Goal: Information Seeking & Learning: Learn about a topic

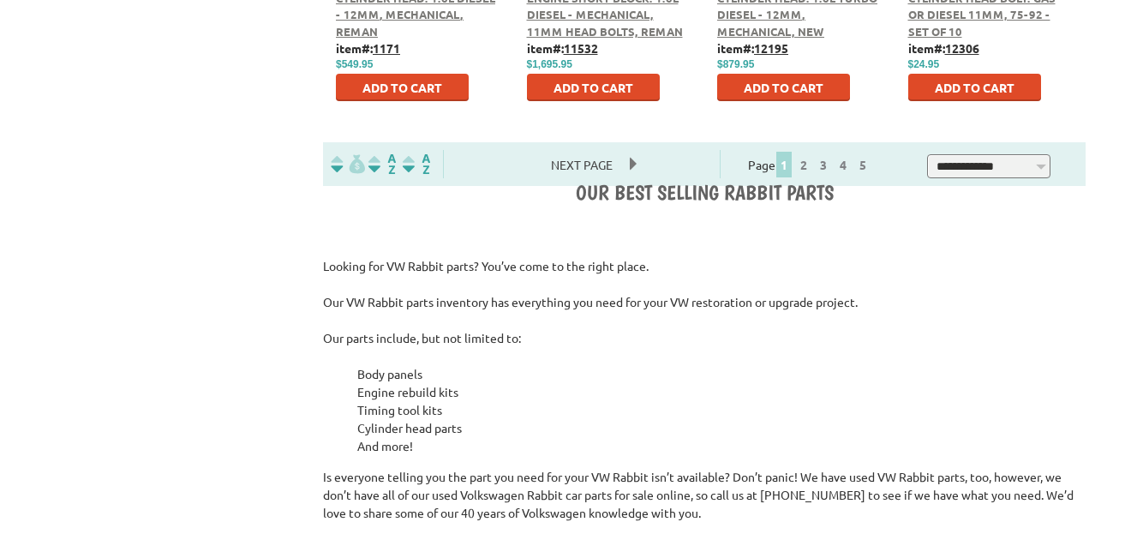
scroll to position [1200, 0]
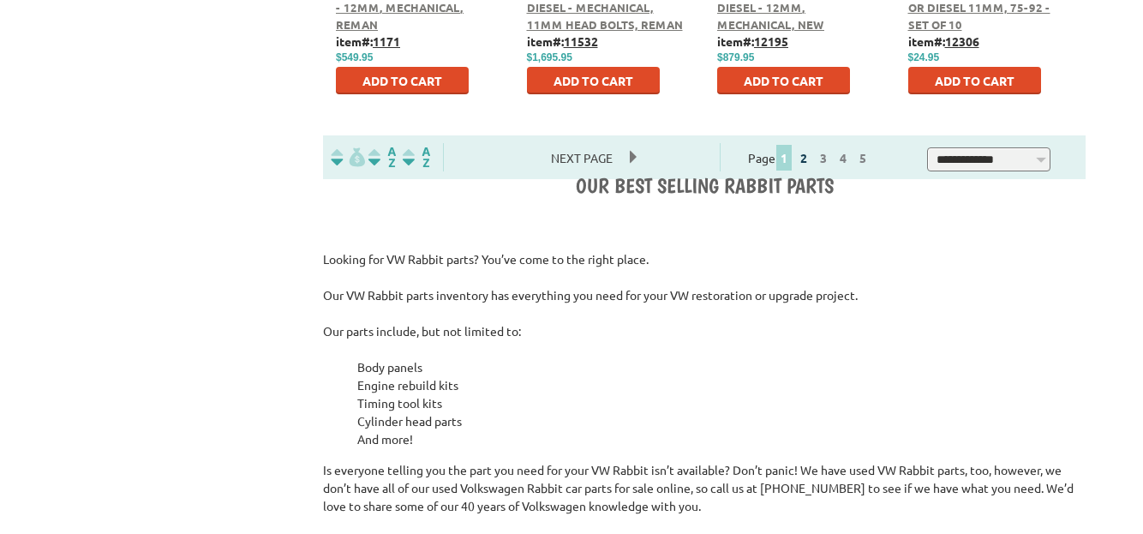
click at [811, 156] on link "2" at bounding box center [803, 157] width 15 height 15
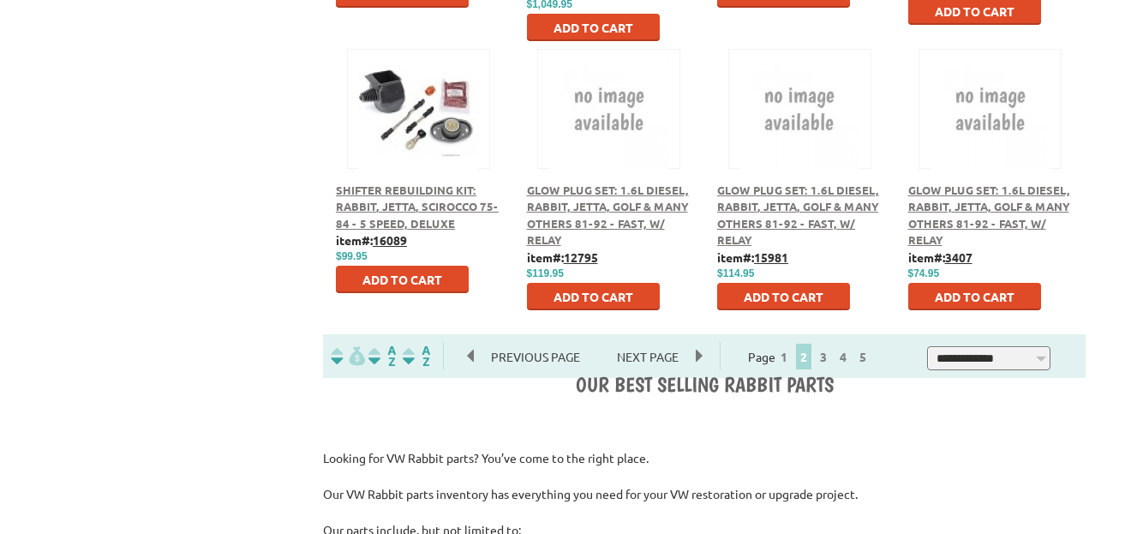
scroll to position [1200, 0]
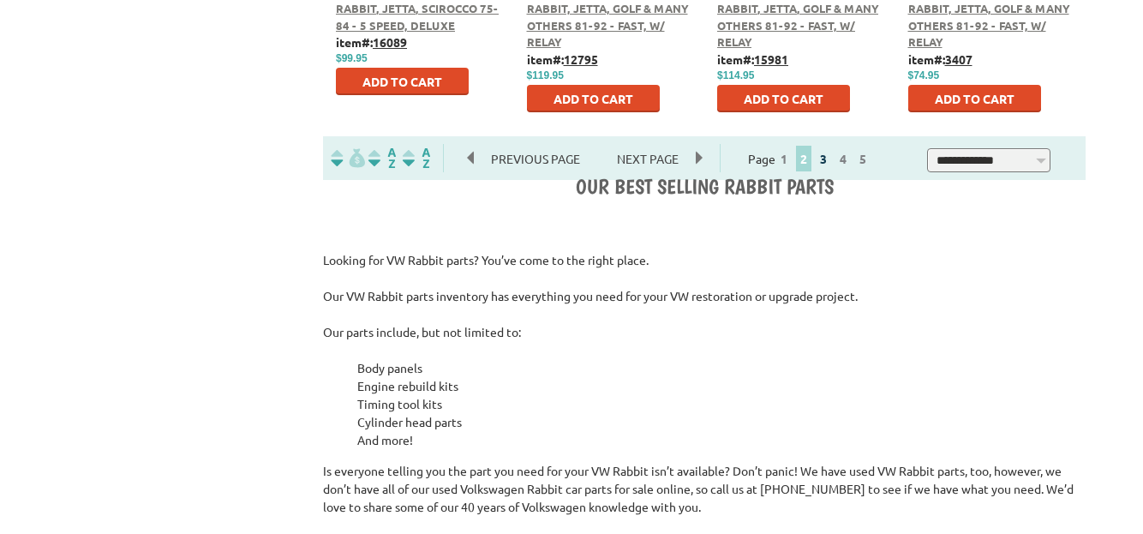
click at [831, 164] on link "3" at bounding box center [823, 158] width 15 height 15
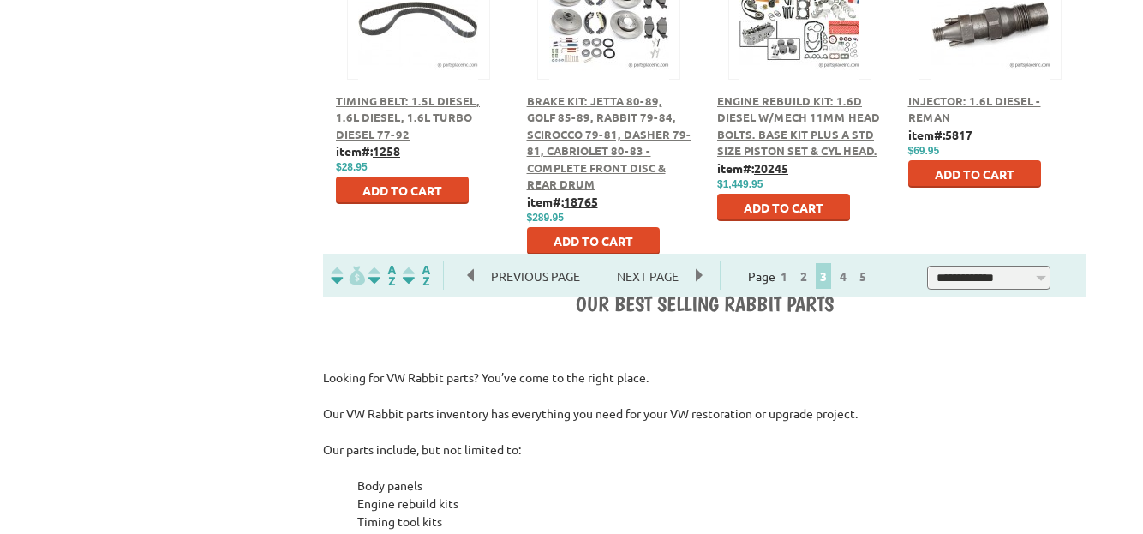
scroll to position [1114, 0]
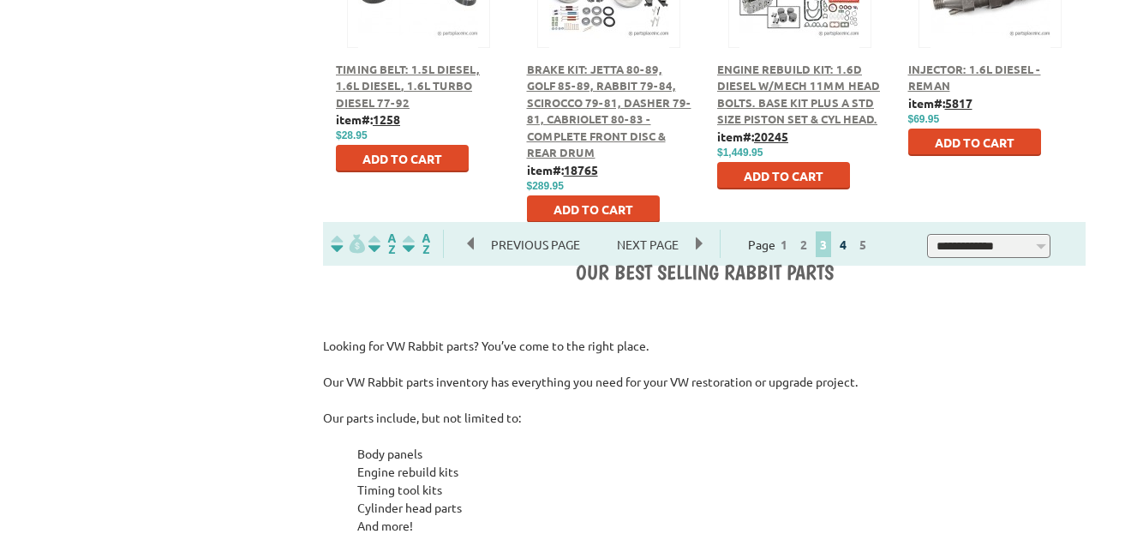
click at [851, 242] on link "4" at bounding box center [842, 243] width 15 height 15
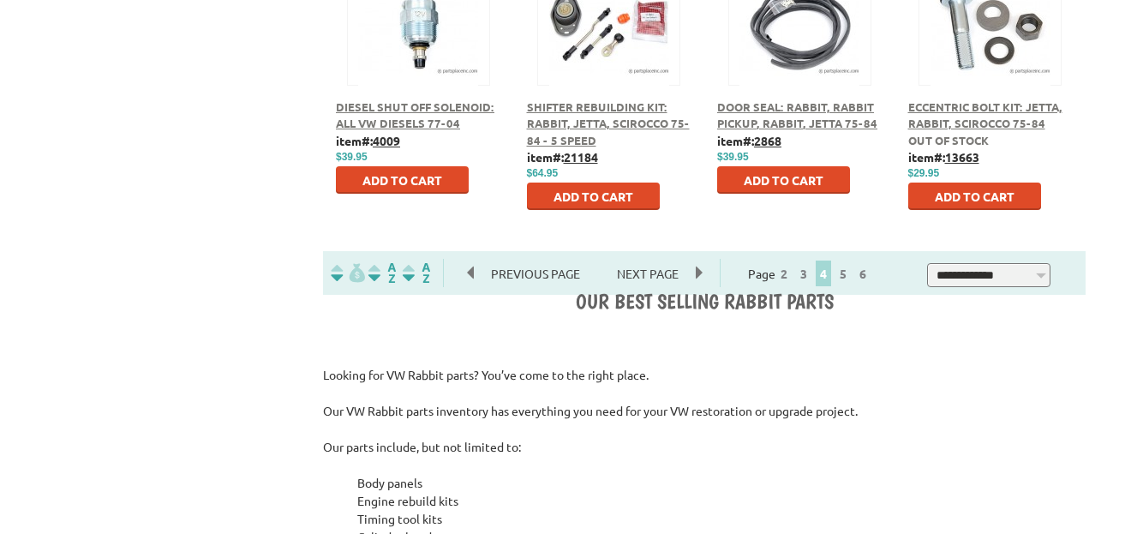
scroll to position [1114, 0]
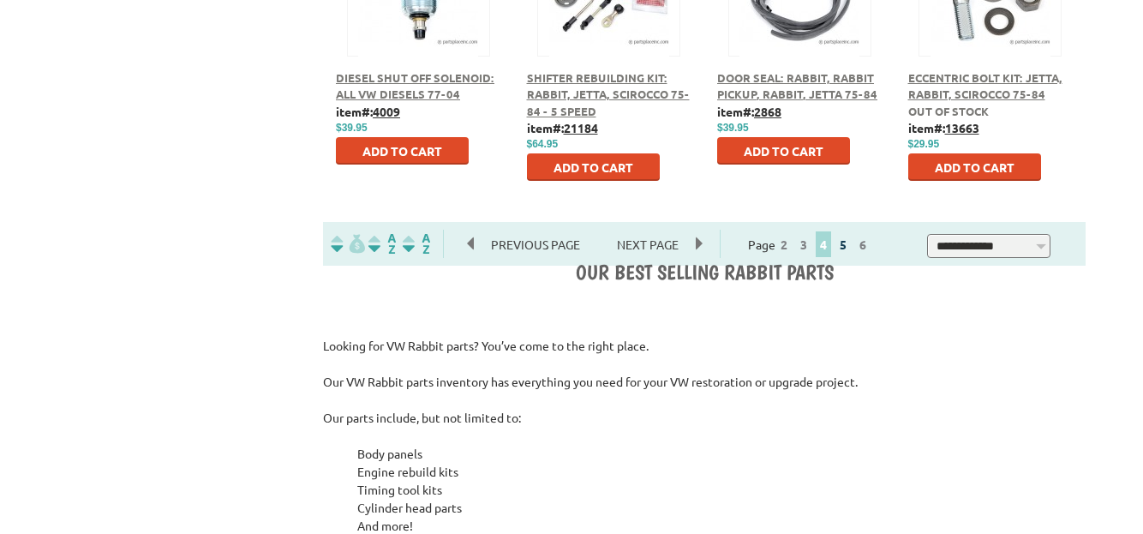
click at [851, 246] on link "5" at bounding box center [842, 243] width 15 height 15
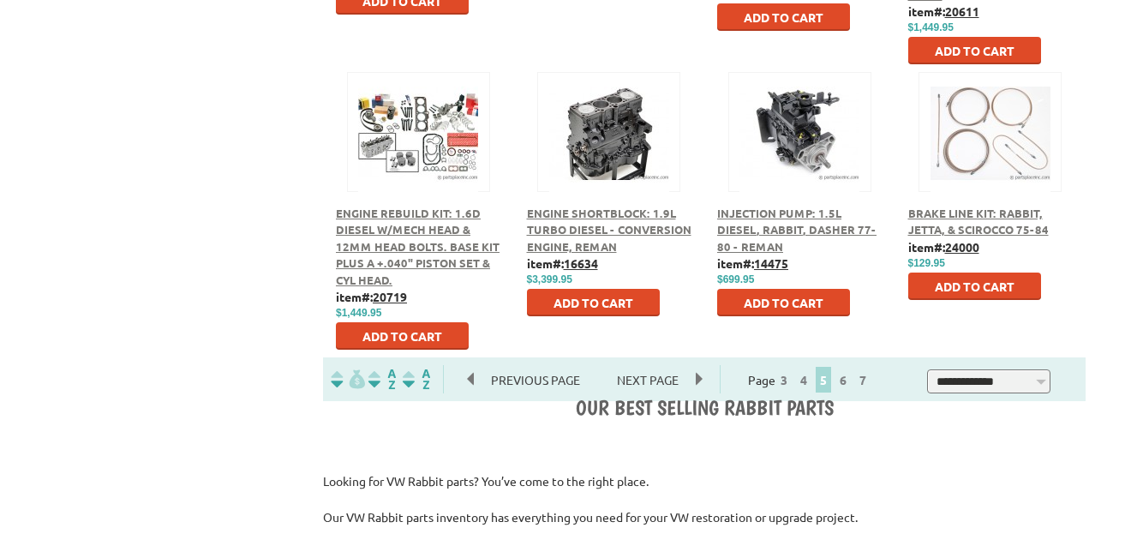
scroll to position [1028, 0]
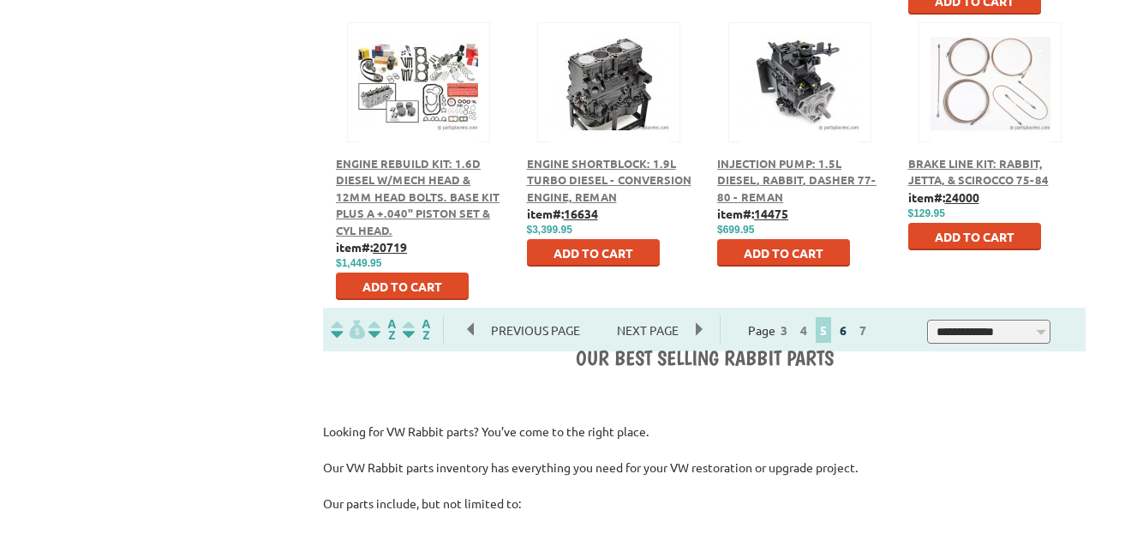
click at [851, 335] on link "6" at bounding box center [842, 329] width 15 height 15
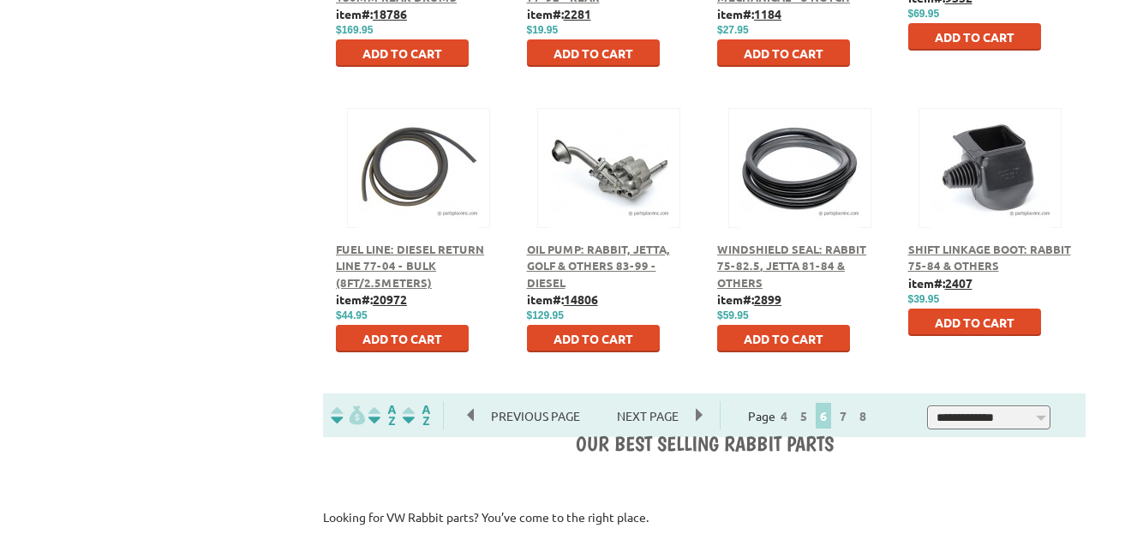
scroll to position [1028, 0]
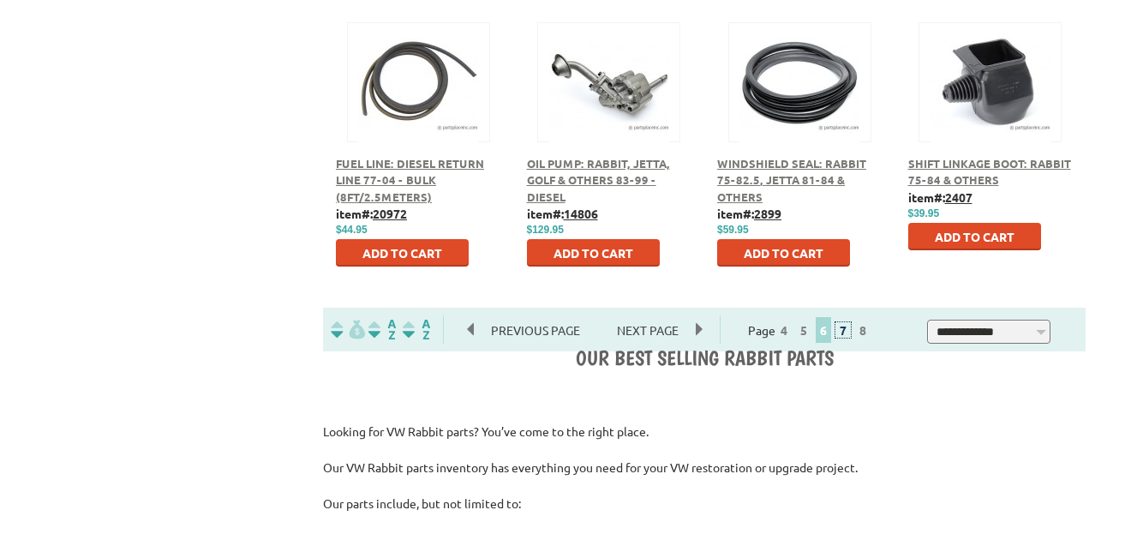
click at [851, 335] on link "7" at bounding box center [842, 329] width 15 height 15
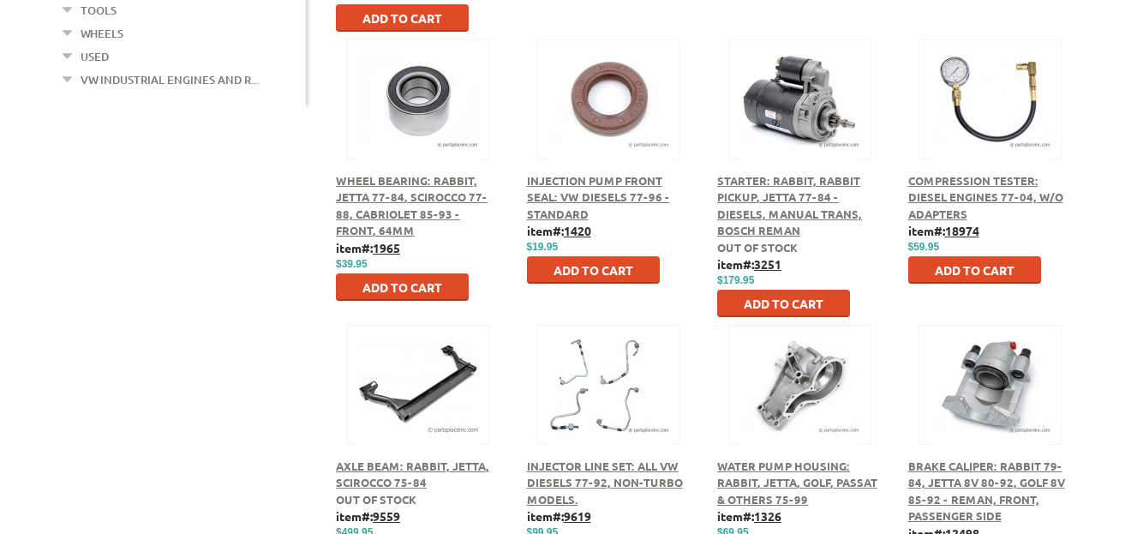
scroll to position [771, 0]
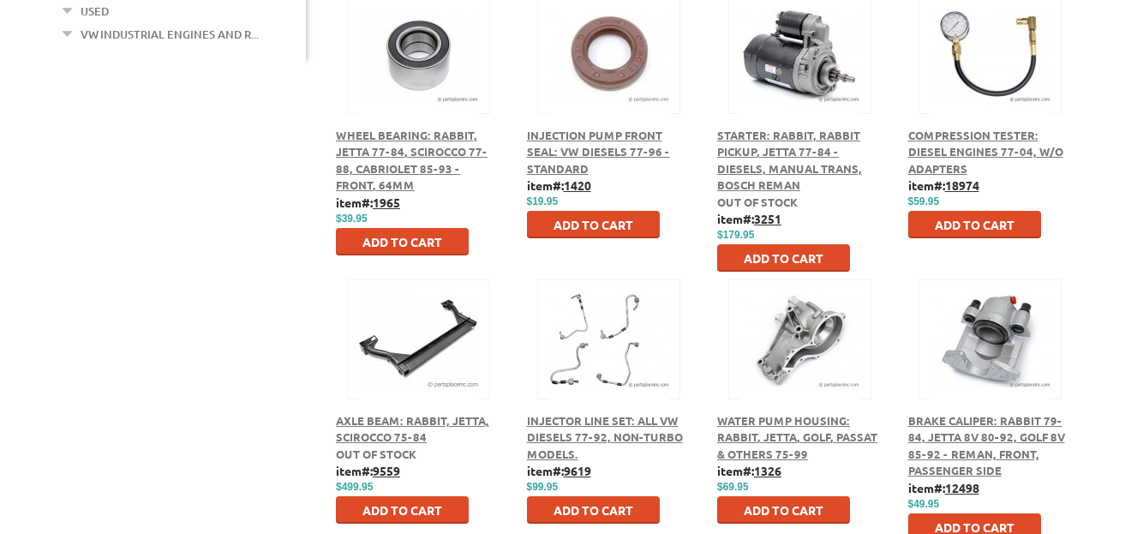
click at [422, 351] on button at bounding box center [418, 336] width 111 height 29
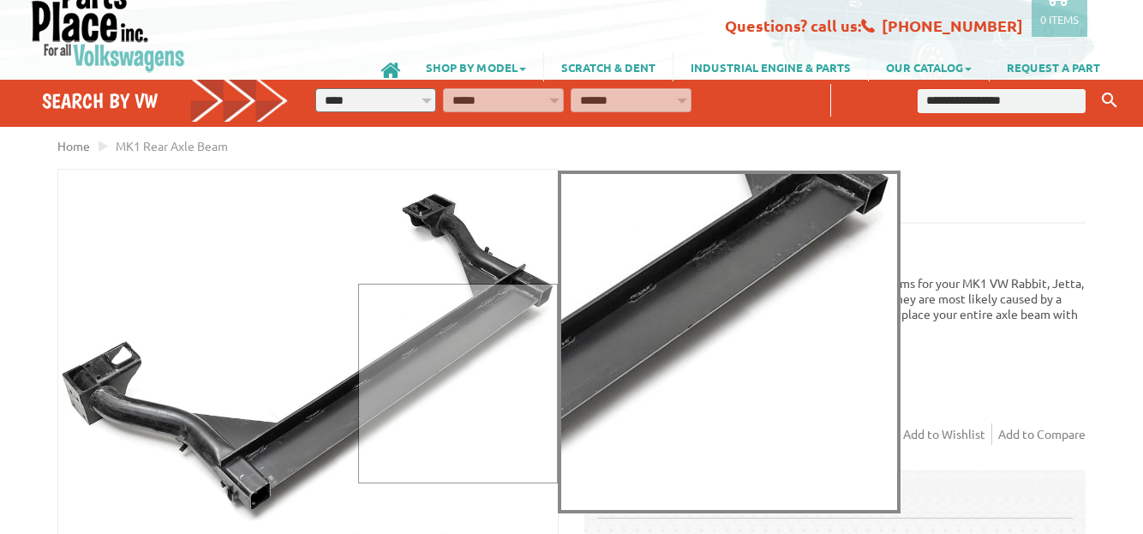
scroll to position [86, 0]
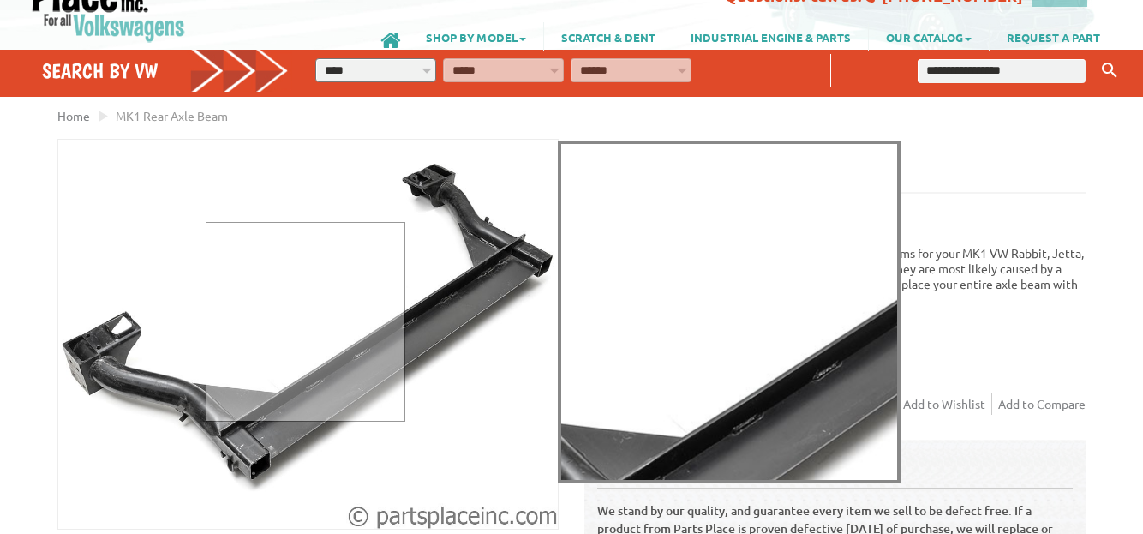
click at [307, 320] on div at bounding box center [306, 322] width 200 height 200
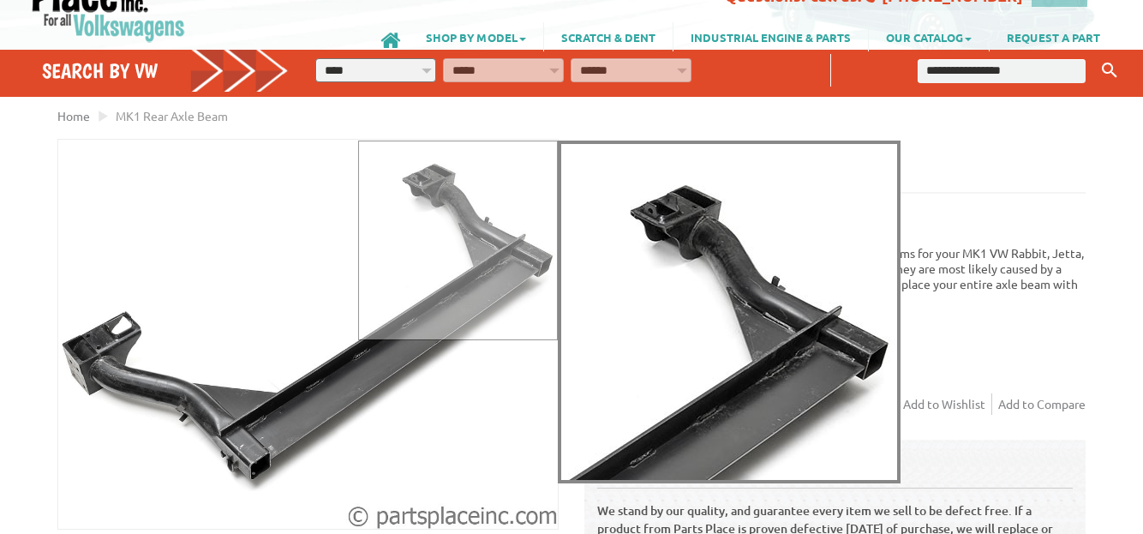
click at [471, 215] on div at bounding box center [458, 241] width 200 height 200
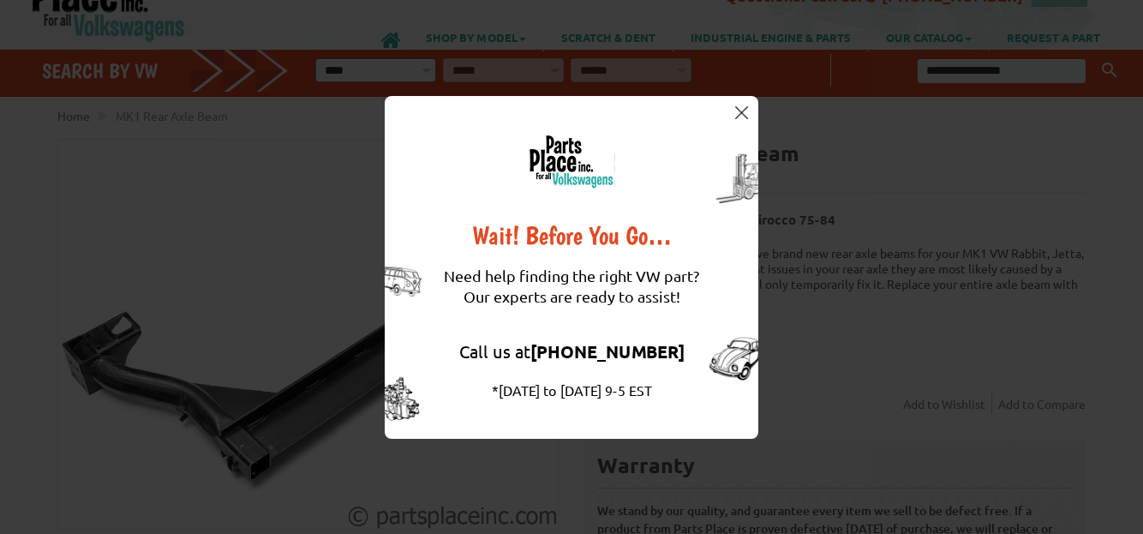
click at [741, 107] on img at bounding box center [741, 112] width 13 height 13
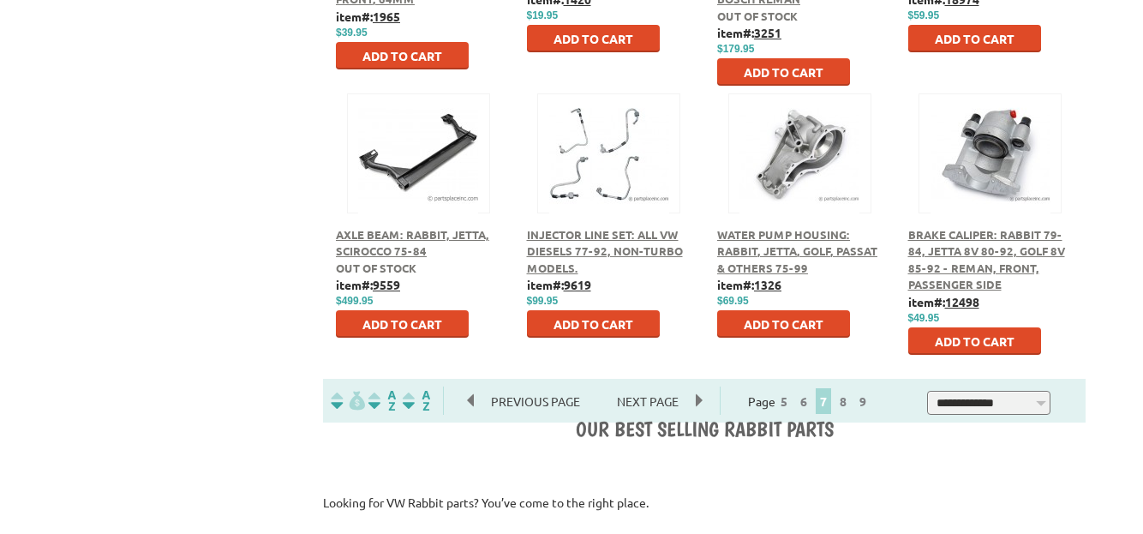
scroll to position [1028, 0]
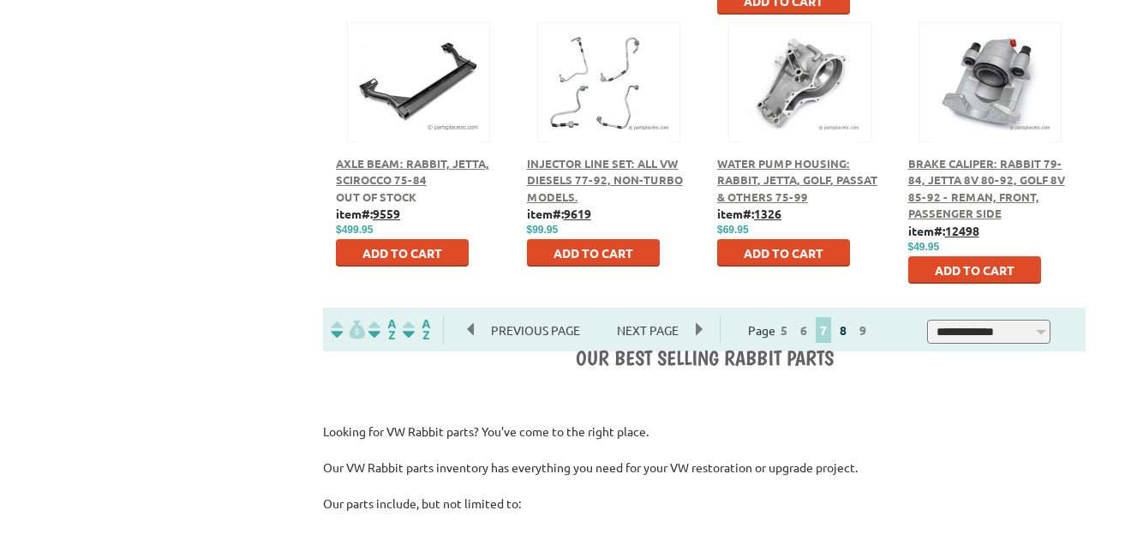
click at [851, 335] on link "8" at bounding box center [842, 329] width 15 height 15
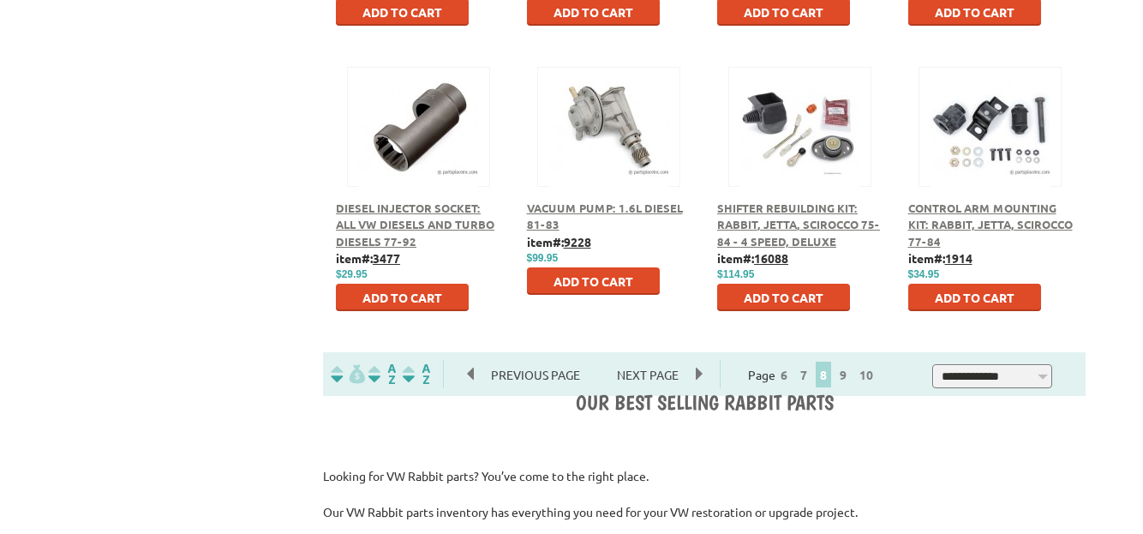
scroll to position [1114, 0]
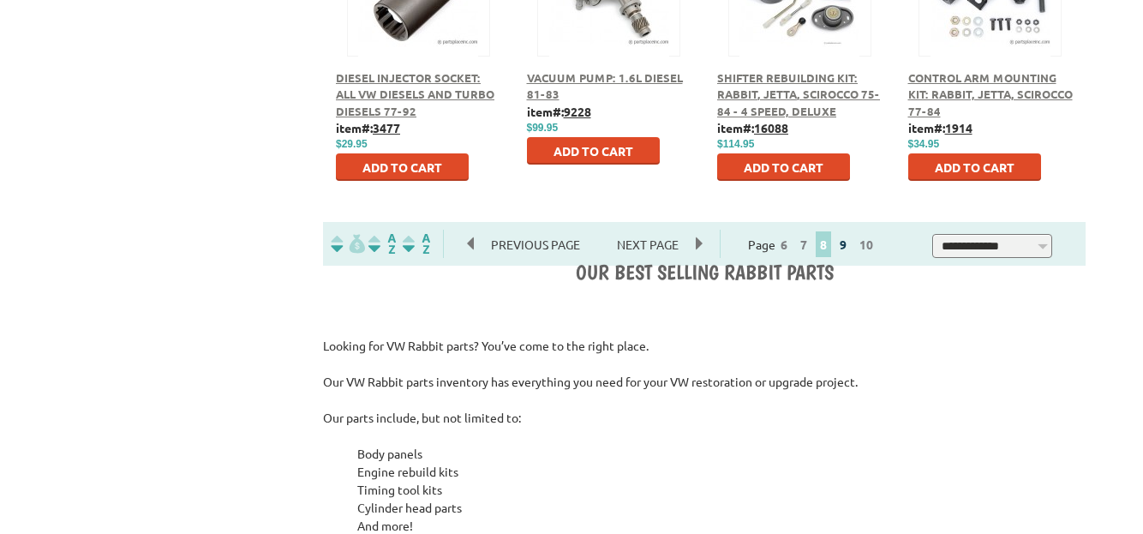
click at [851, 246] on link "9" at bounding box center [842, 243] width 15 height 15
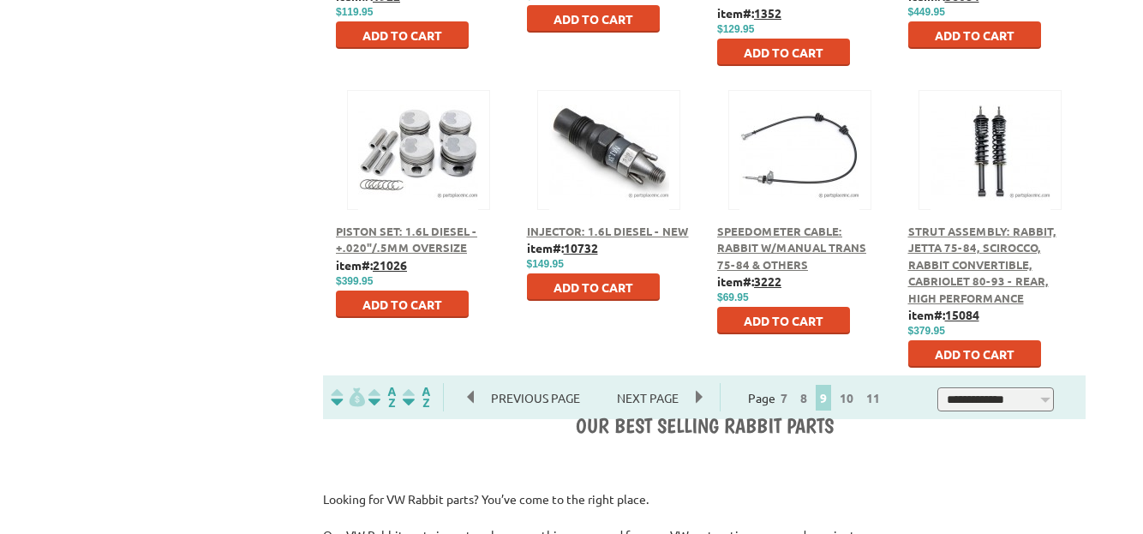
scroll to position [1028, 0]
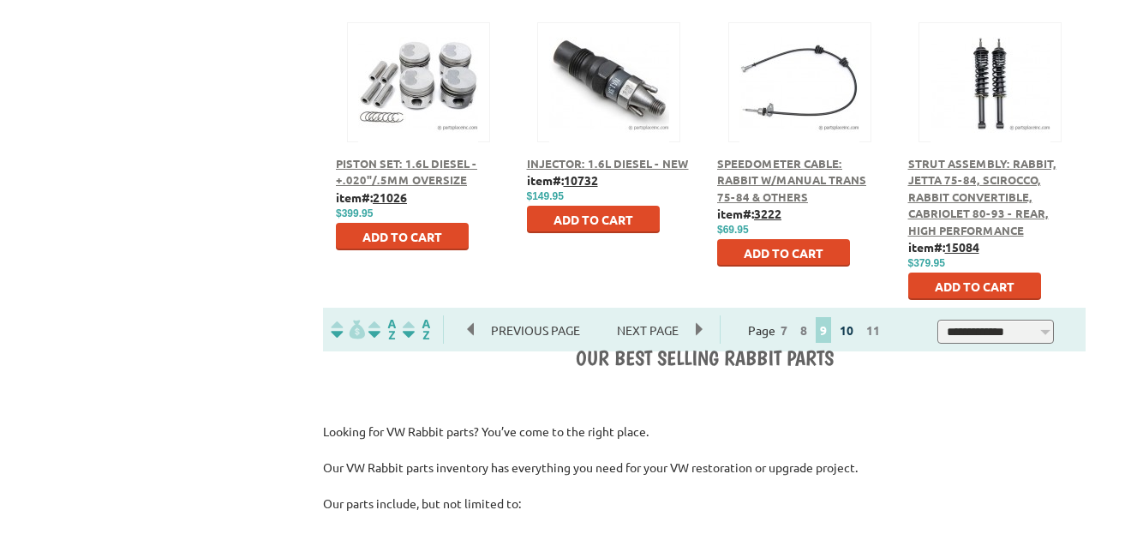
click at [858, 329] on link "10" at bounding box center [846, 329] width 22 height 15
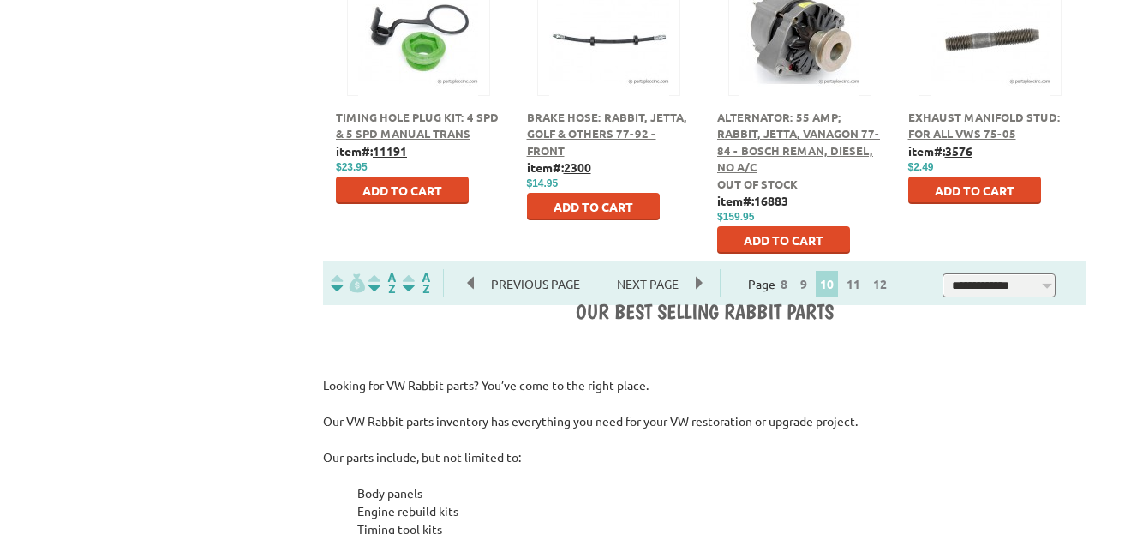
scroll to position [1114, 0]
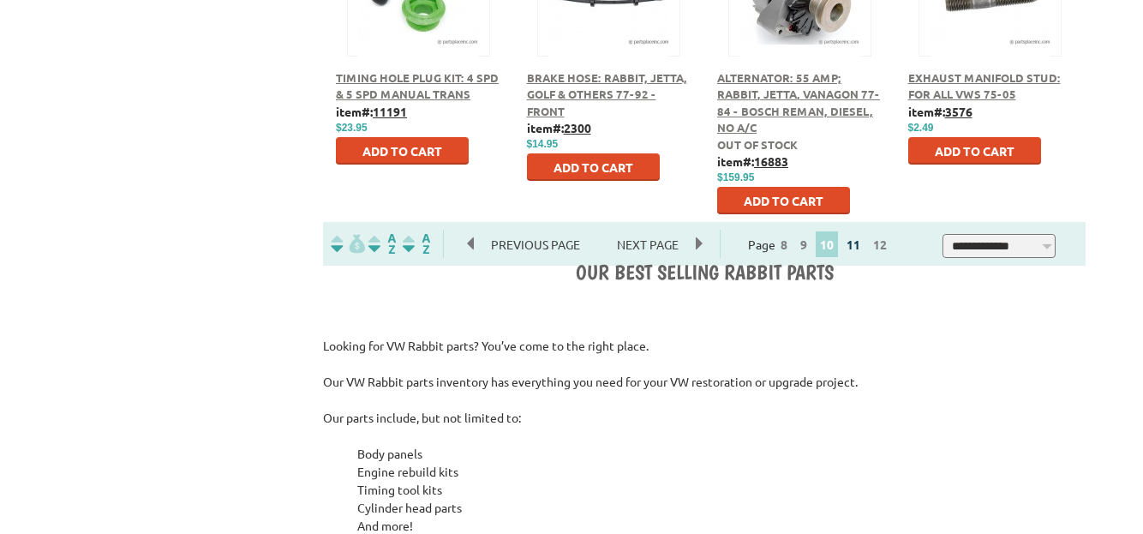
click at [865, 252] on link "11" at bounding box center [853, 243] width 22 height 15
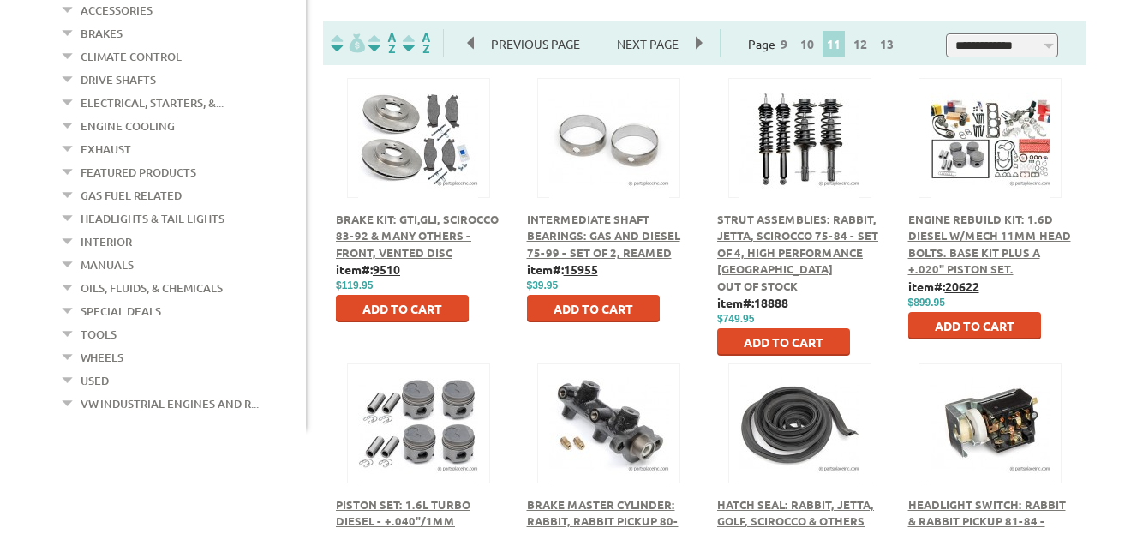
scroll to position [428, 0]
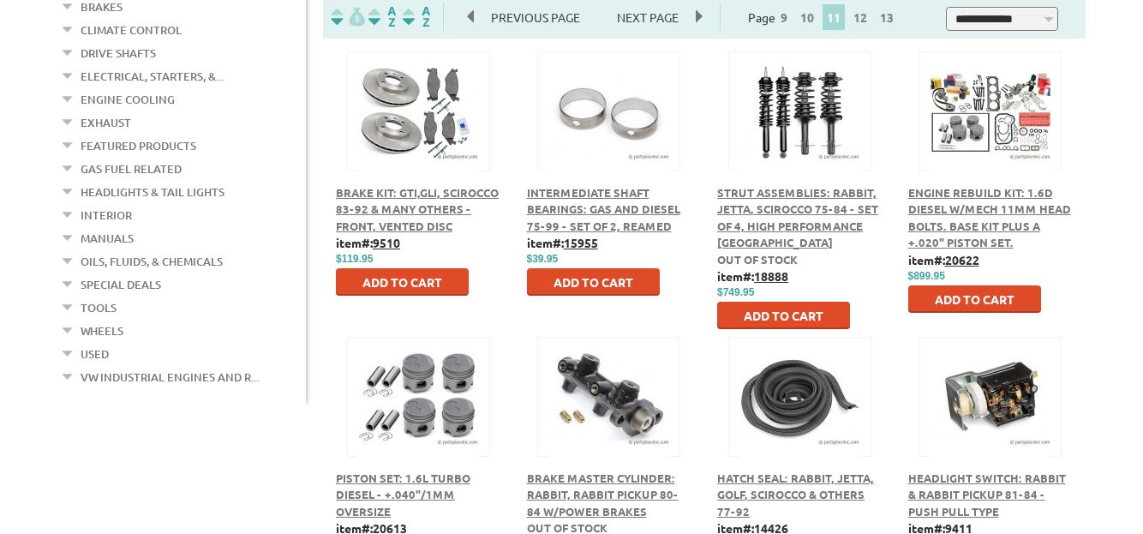
click at [781, 206] on span "Strut Assemblies: Rabbit, Jetta, Scirocco 75-84 - Set of 4, High Performance Lo…" at bounding box center [797, 217] width 161 height 65
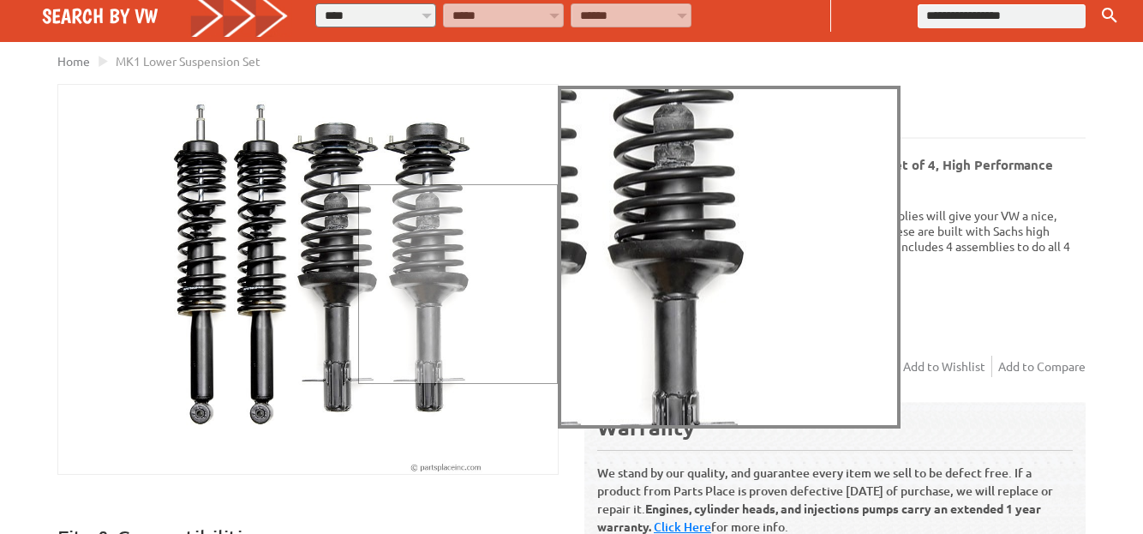
scroll to position [171, 0]
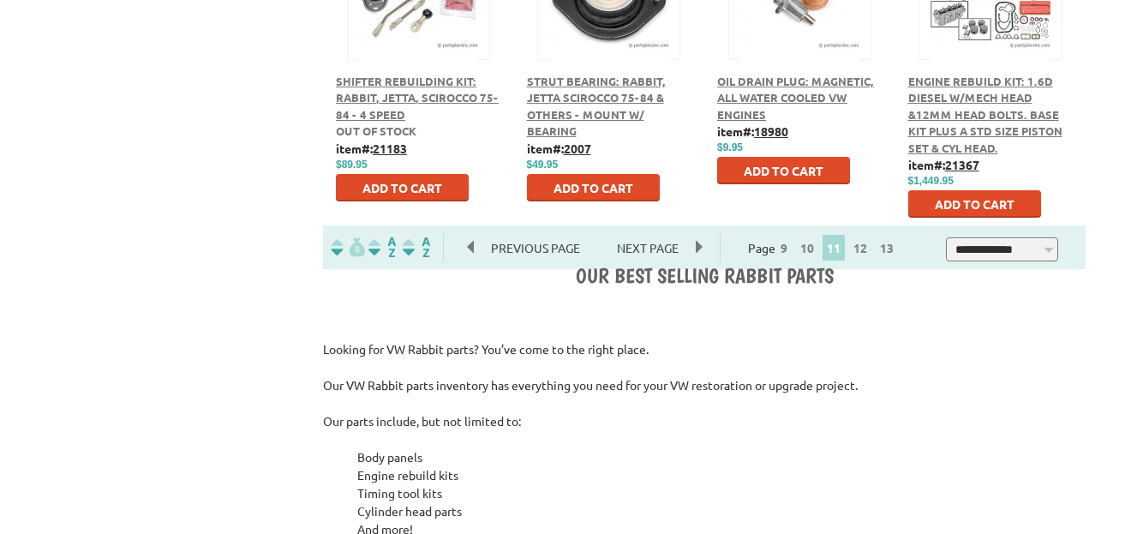
scroll to position [1114, 0]
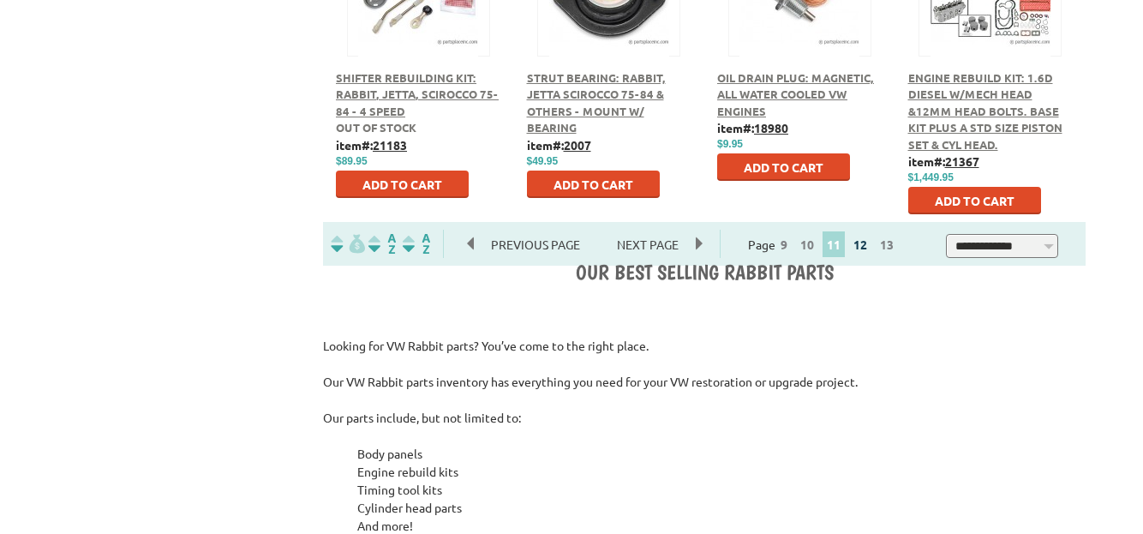
click at [871, 246] on link "12" at bounding box center [860, 243] width 22 height 15
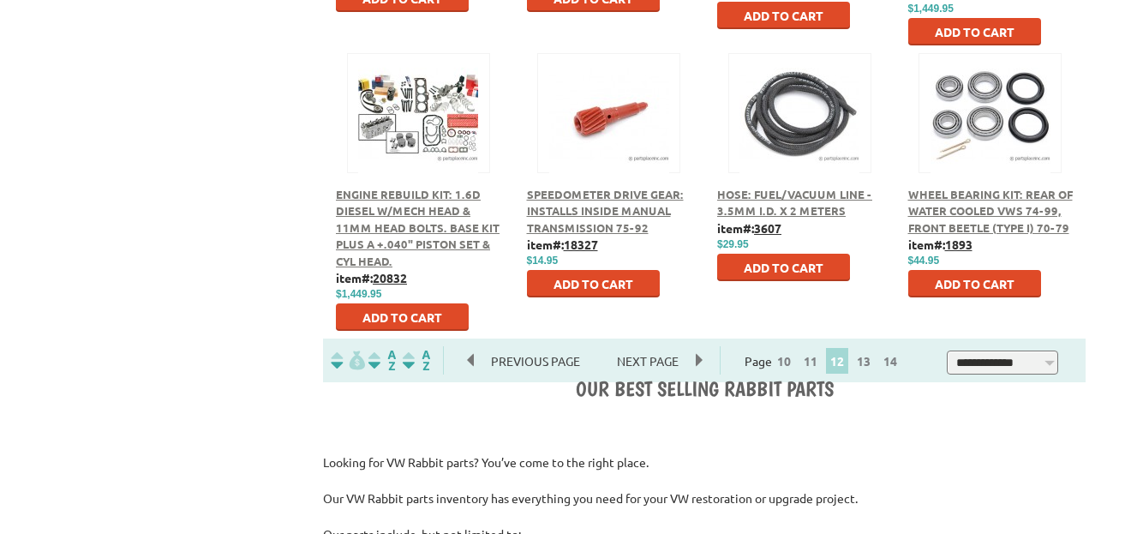
scroll to position [1028, 0]
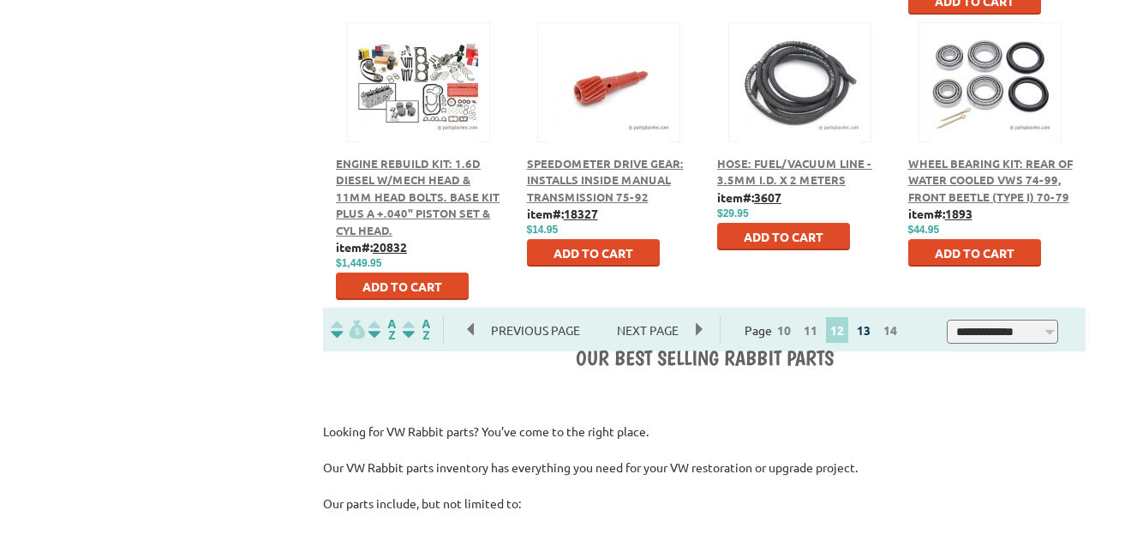
click at [875, 338] on link "13" at bounding box center [864, 329] width 22 height 15
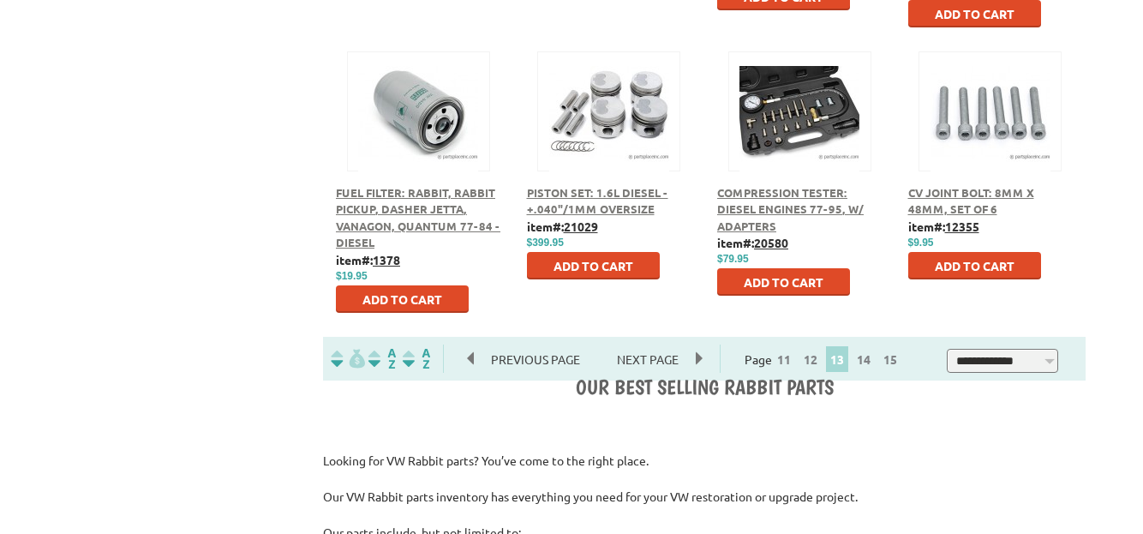
scroll to position [1028, 0]
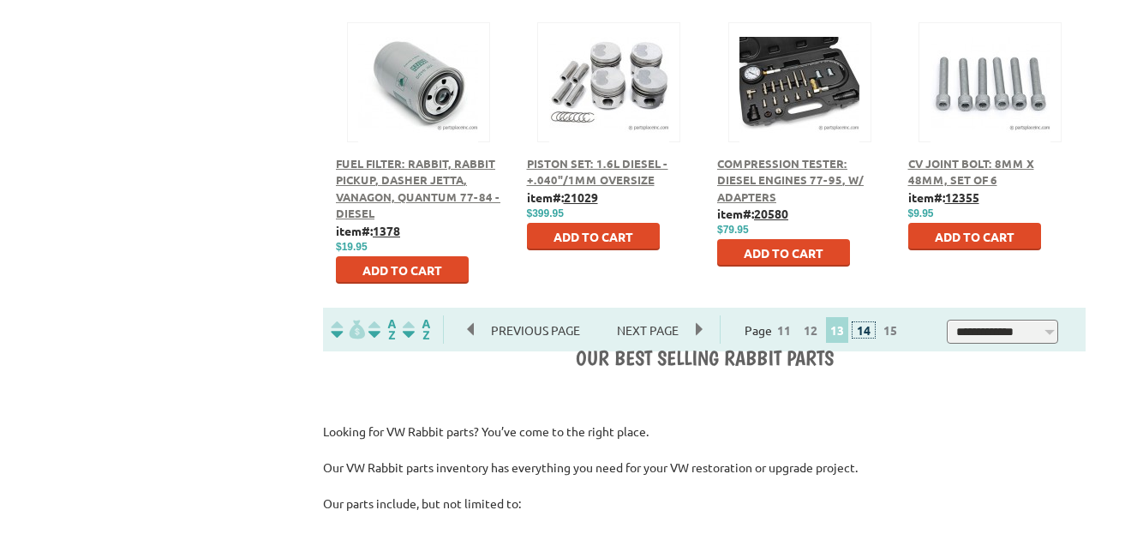
click at [875, 338] on link "14" at bounding box center [864, 329] width 22 height 15
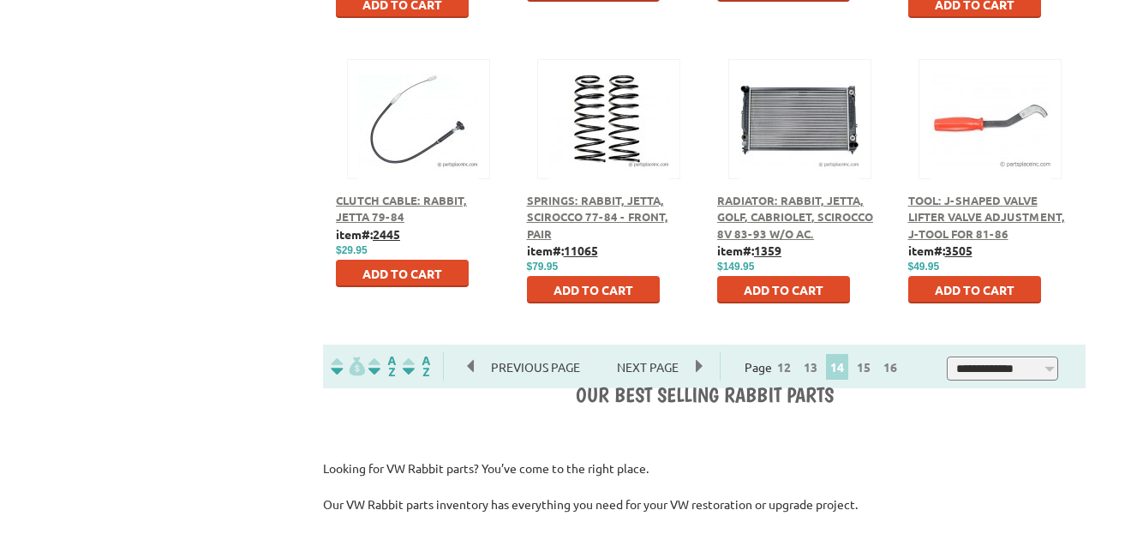
scroll to position [1028, 0]
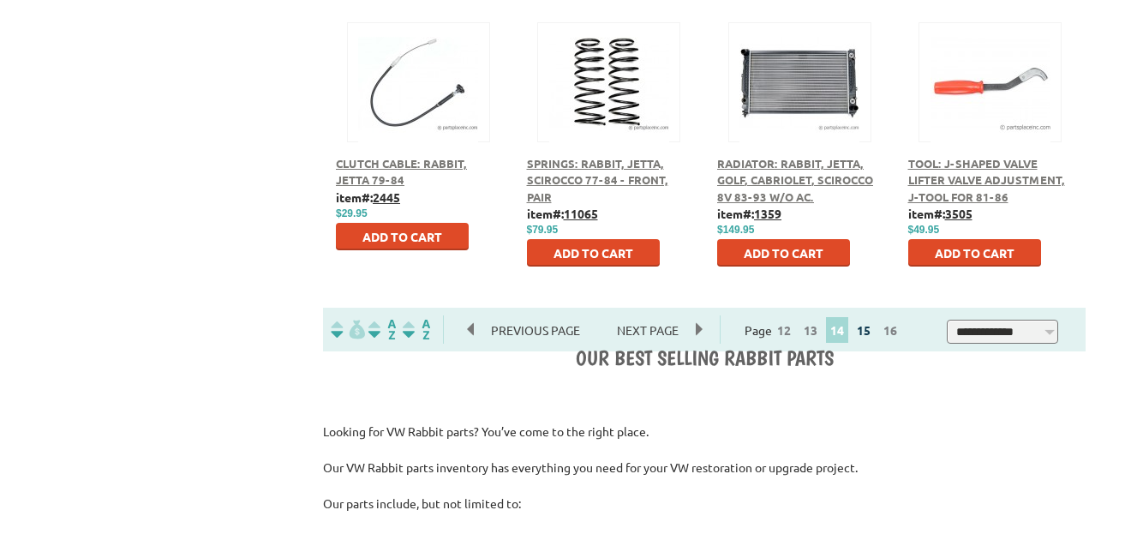
click at [870, 329] on link "15" at bounding box center [864, 329] width 22 height 15
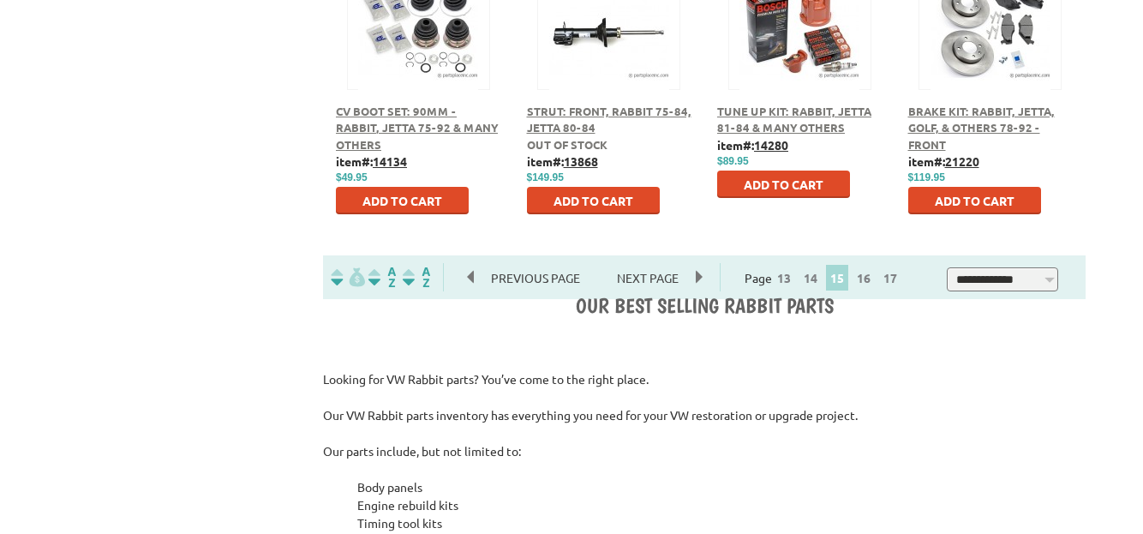
scroll to position [1114, 0]
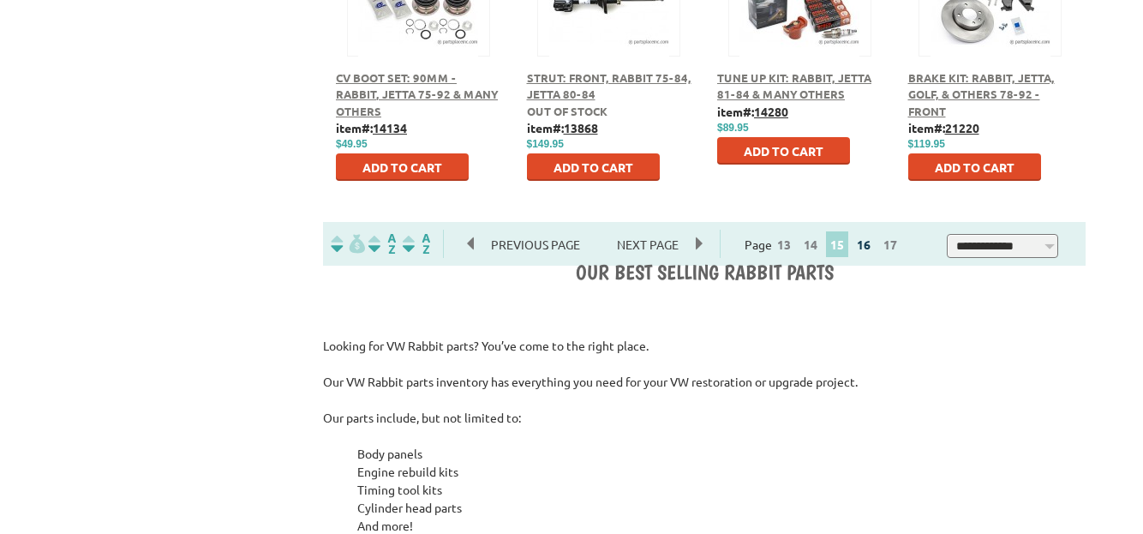
click at [875, 248] on link "16" at bounding box center [864, 243] width 22 height 15
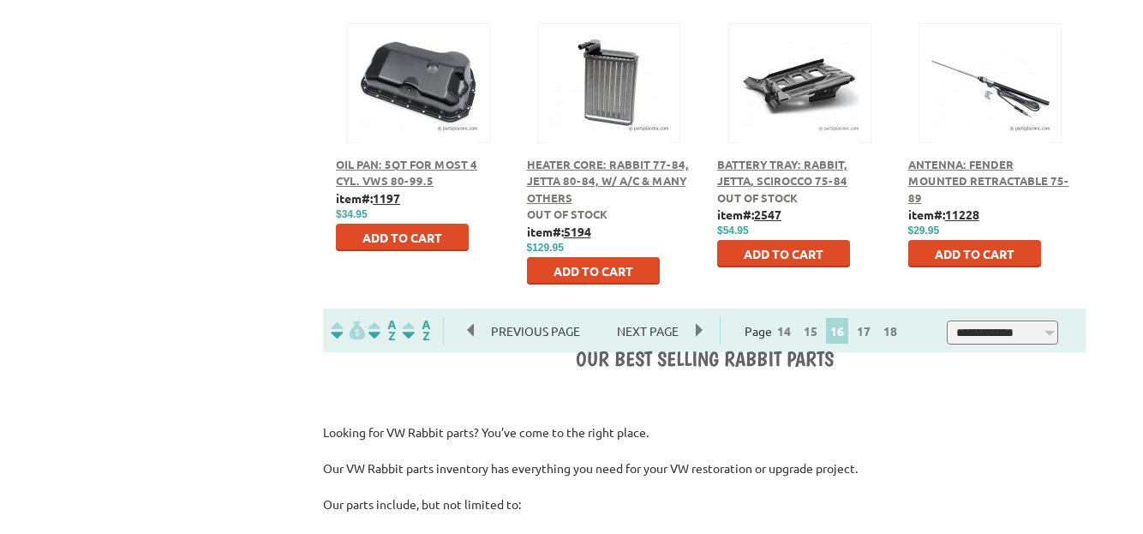
scroll to position [1028, 0]
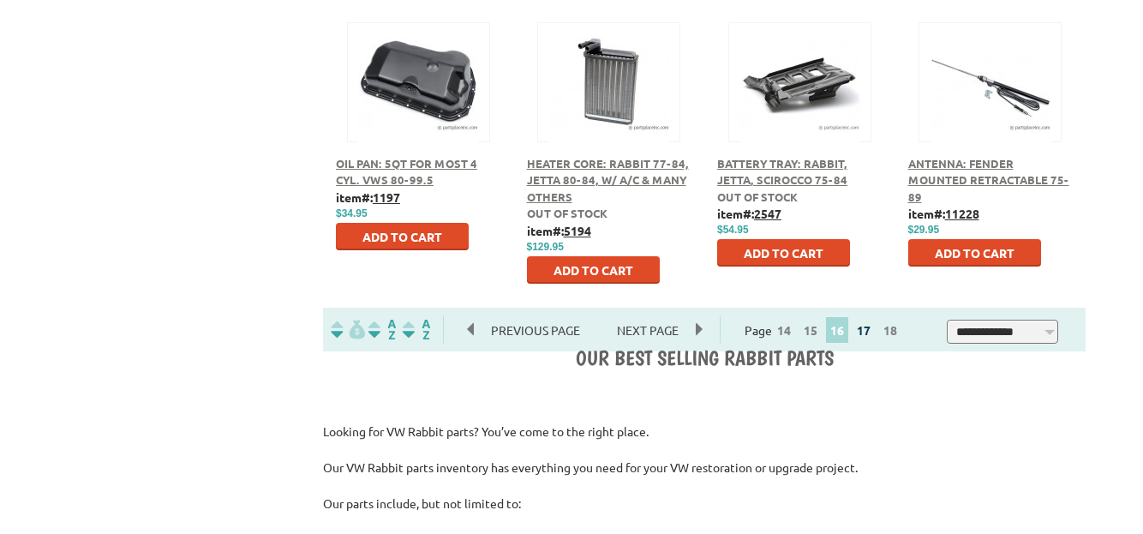
click at [871, 329] on link "17" at bounding box center [864, 329] width 22 height 15
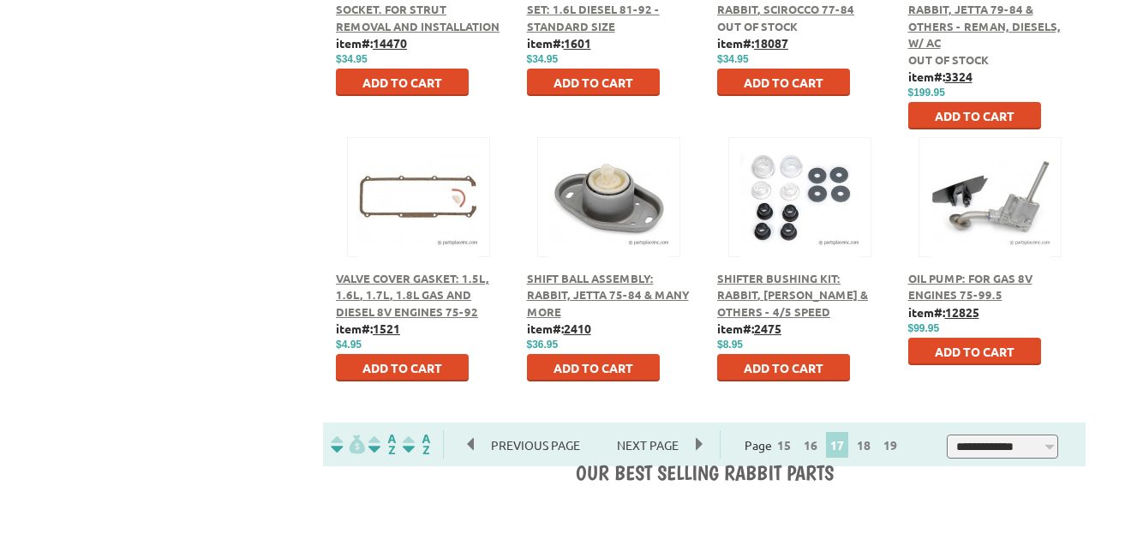
scroll to position [942, 0]
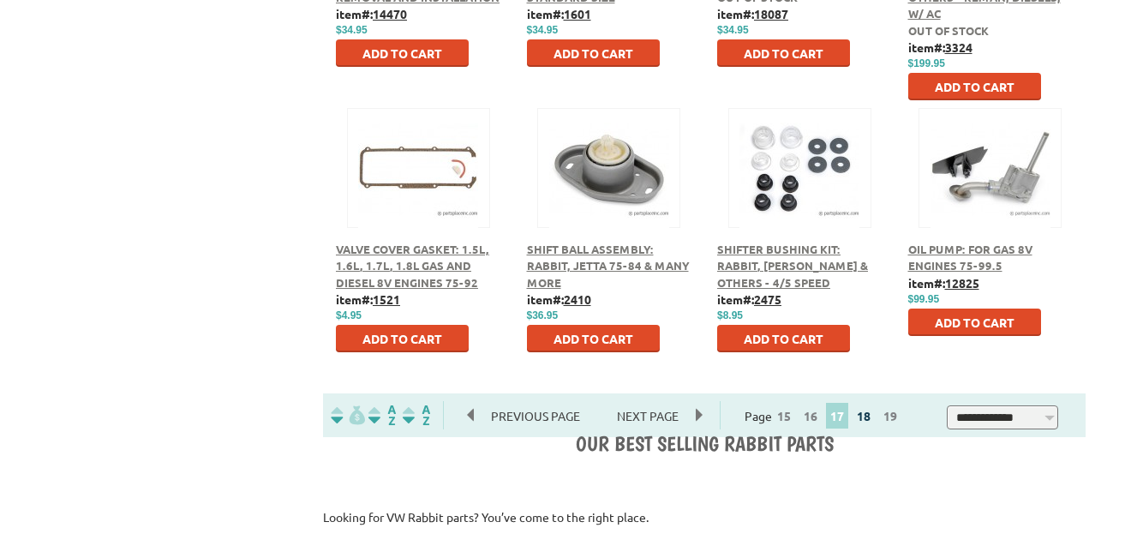
click at [875, 419] on link "18" at bounding box center [864, 415] width 22 height 15
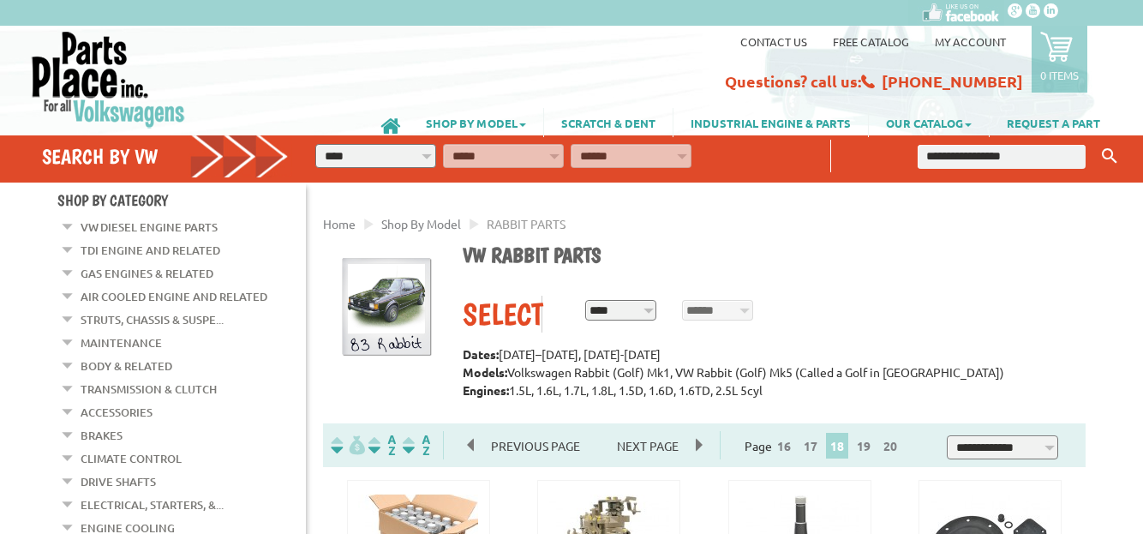
click at [1043, 158] on input "text" at bounding box center [1002, 157] width 168 height 24
type input "**********"
click at [1097, 142] on button "Keyword Search" at bounding box center [1110, 156] width 26 height 28
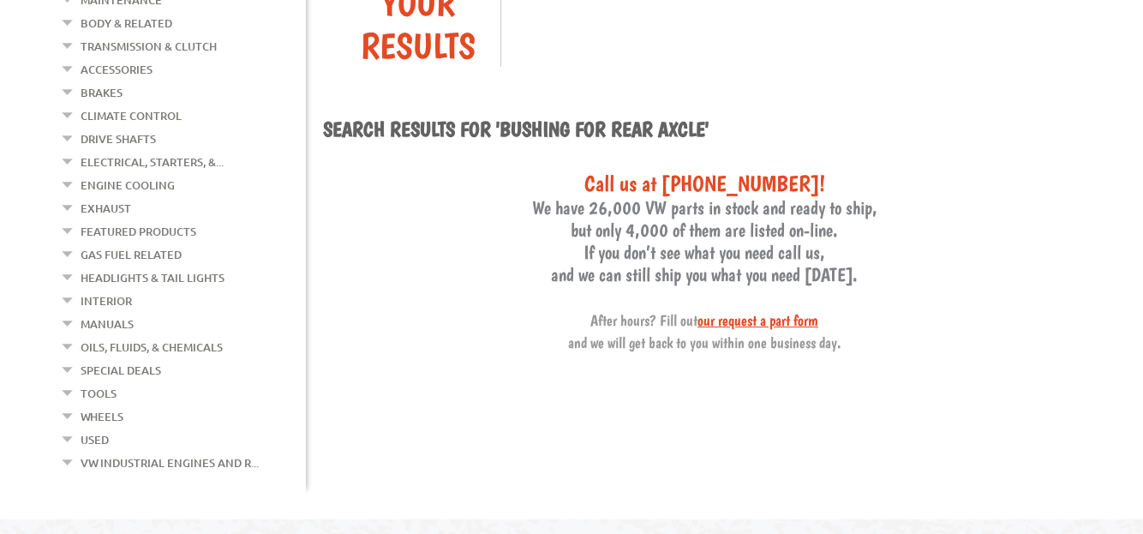
scroll to position [257, 0]
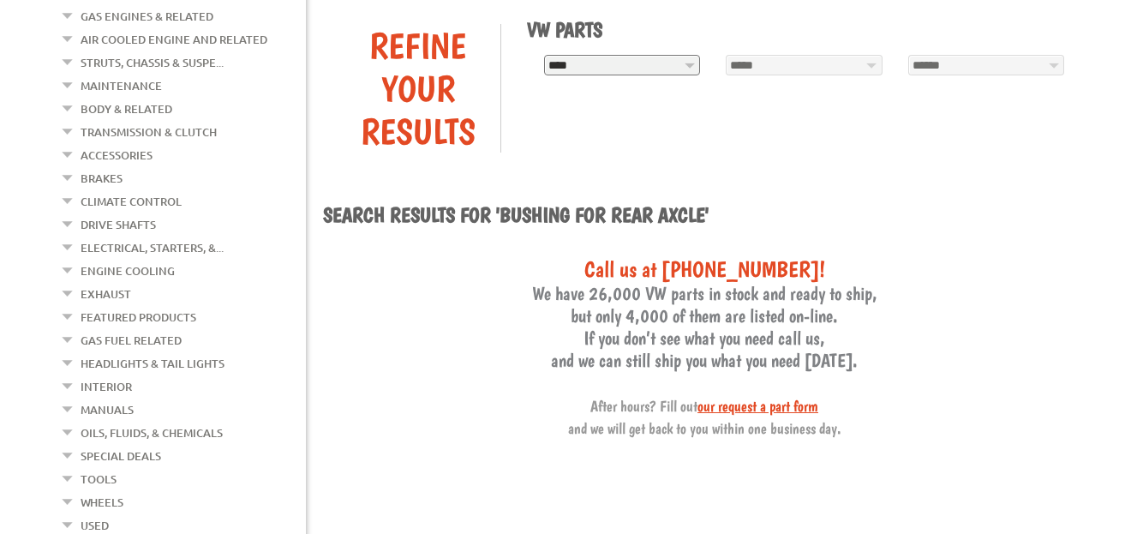
click at [132, 56] on link "Struts, Chassis & Suspe..." at bounding box center [152, 62] width 143 height 22
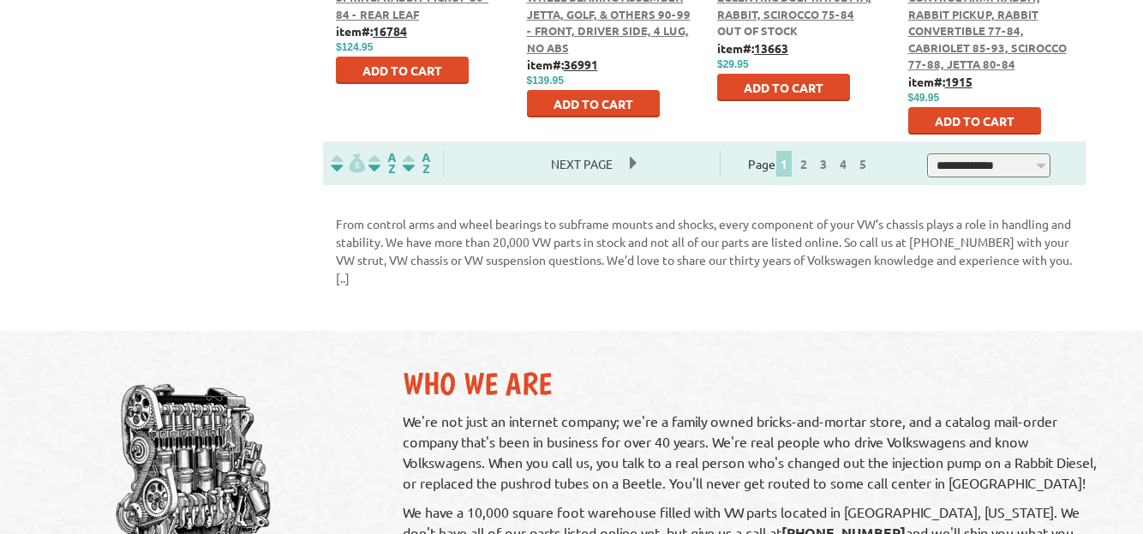
scroll to position [1200, 0]
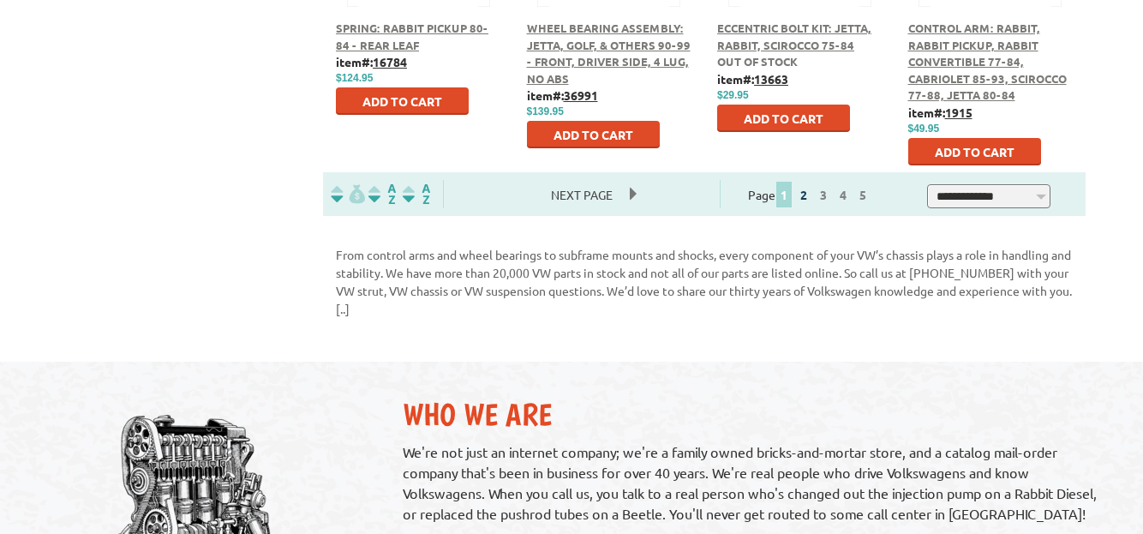
click at [811, 194] on link "2" at bounding box center [803, 194] width 15 height 15
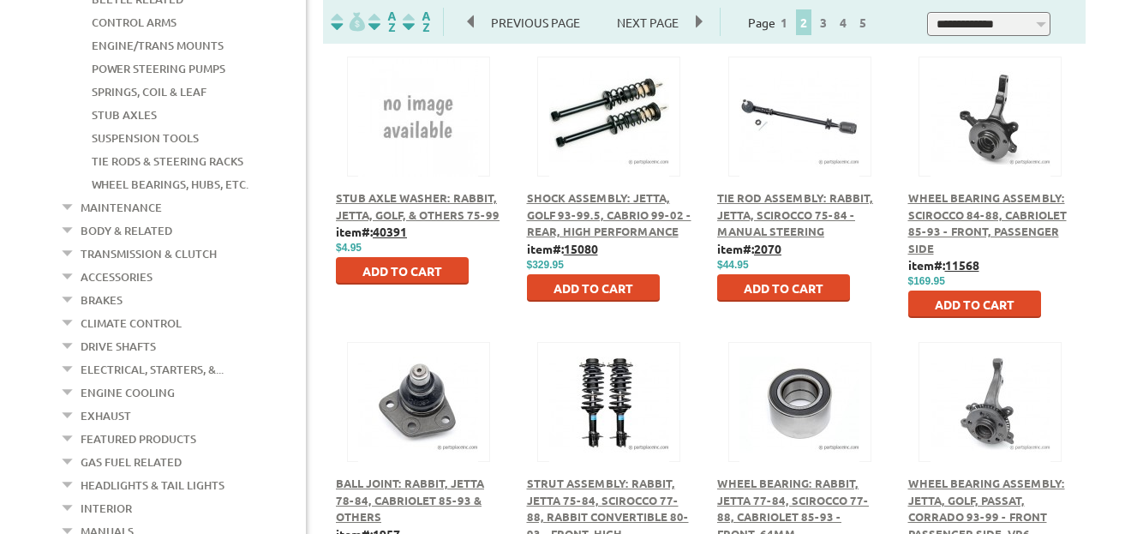
scroll to position [428, 0]
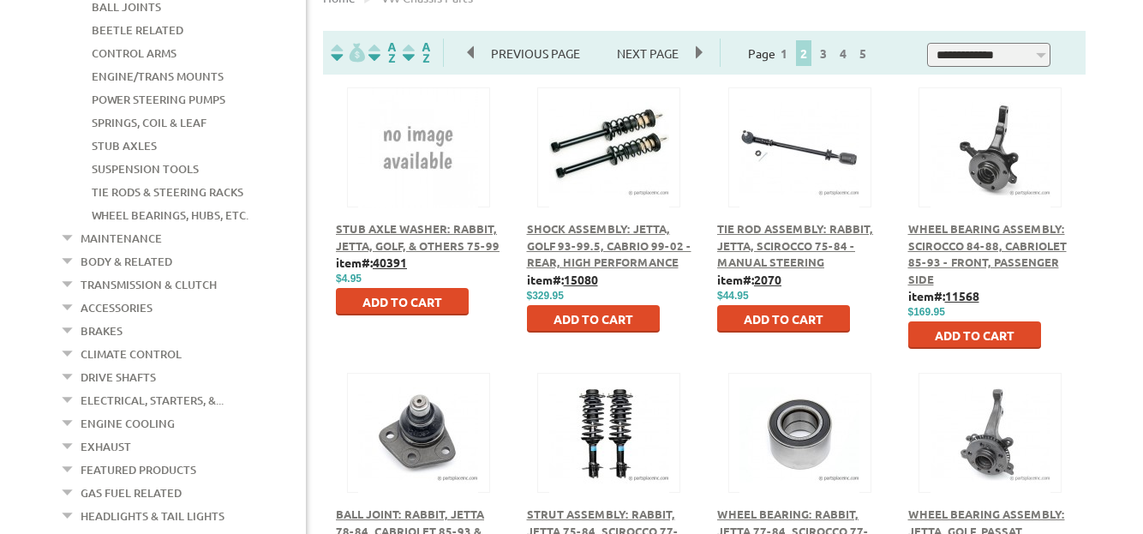
click at [999, 164] on div at bounding box center [989, 128] width 141 height 80
click at [1001, 166] on div at bounding box center [989, 128] width 141 height 80
click at [969, 236] on div "Wheel Bearing Assembly: Scirocco 84-88, Cabriolet 85-93 - Front, Passenger Side" at bounding box center [990, 253] width 165 height 67
click at [981, 225] on span "Wheel Bearing Assembly: Scirocco 84-88, Cabriolet 85-93 - Front, Passenger Side" at bounding box center [987, 253] width 159 height 65
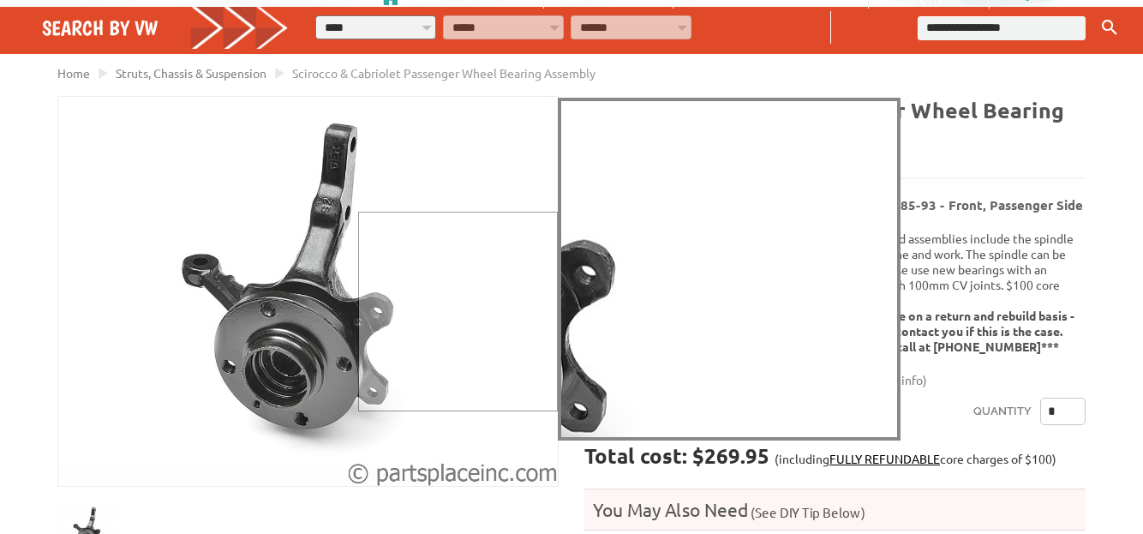
scroll to position [171, 0]
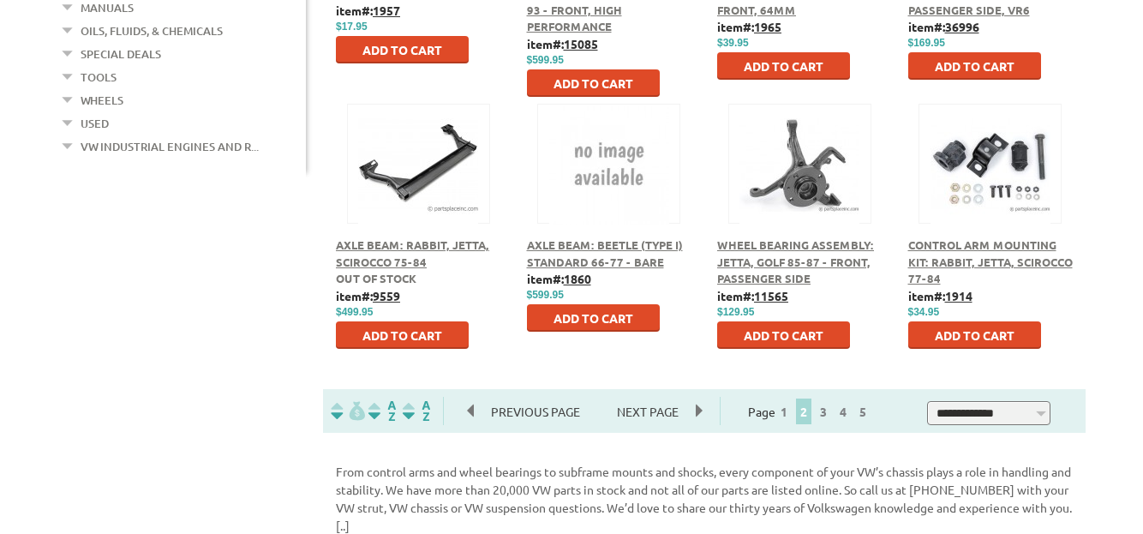
scroll to position [1028, 0]
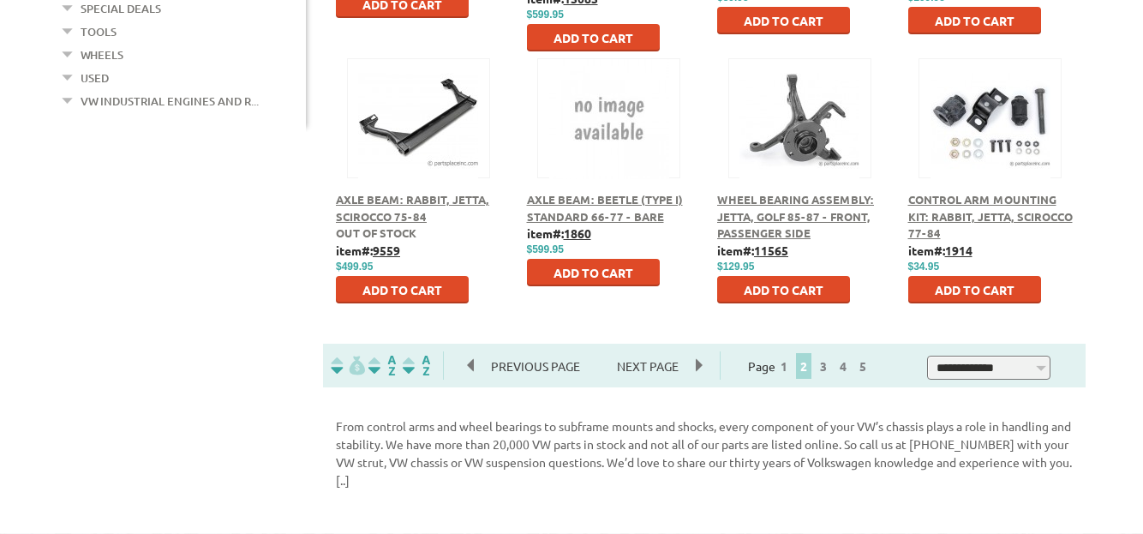
click at [423, 138] on div at bounding box center [418, 99] width 141 height 80
click at [408, 203] on span "Axle Beam: Rabbit, Jetta, Scirocco 75-84" at bounding box center [412, 208] width 153 height 32
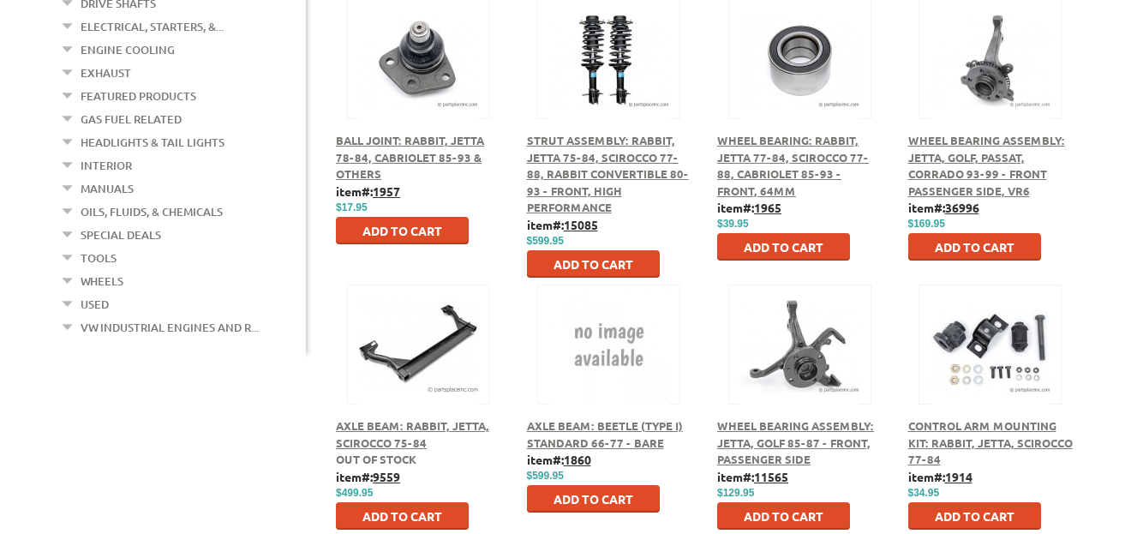
scroll to position [771, 0]
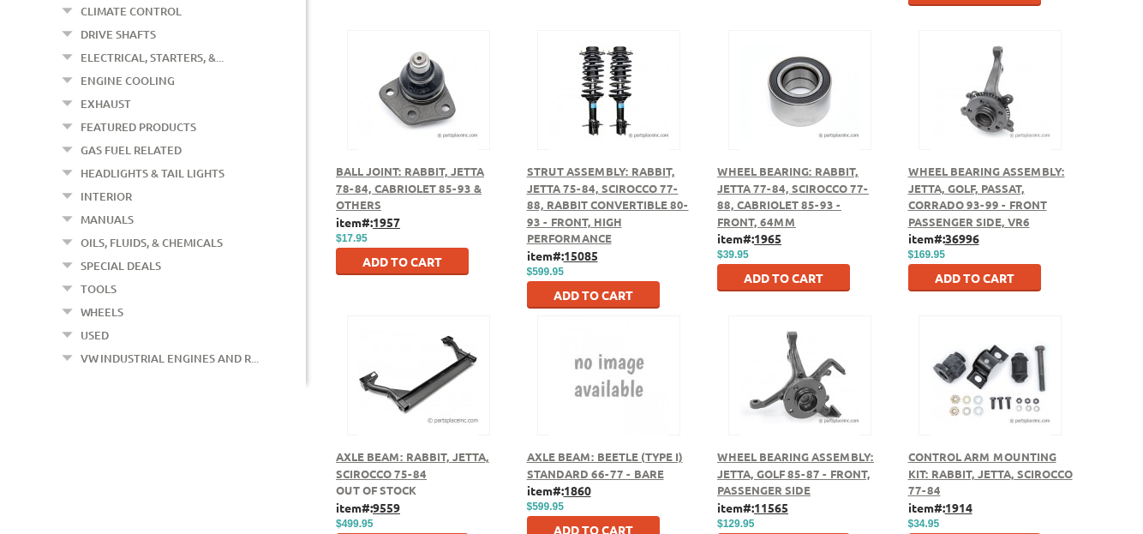
click at [601, 175] on span "Strut Assembly: Rabbit, Jetta 75-84, Scirocco 77-88, Rabbit Convertible 80-93 -…" at bounding box center [608, 204] width 162 height 81
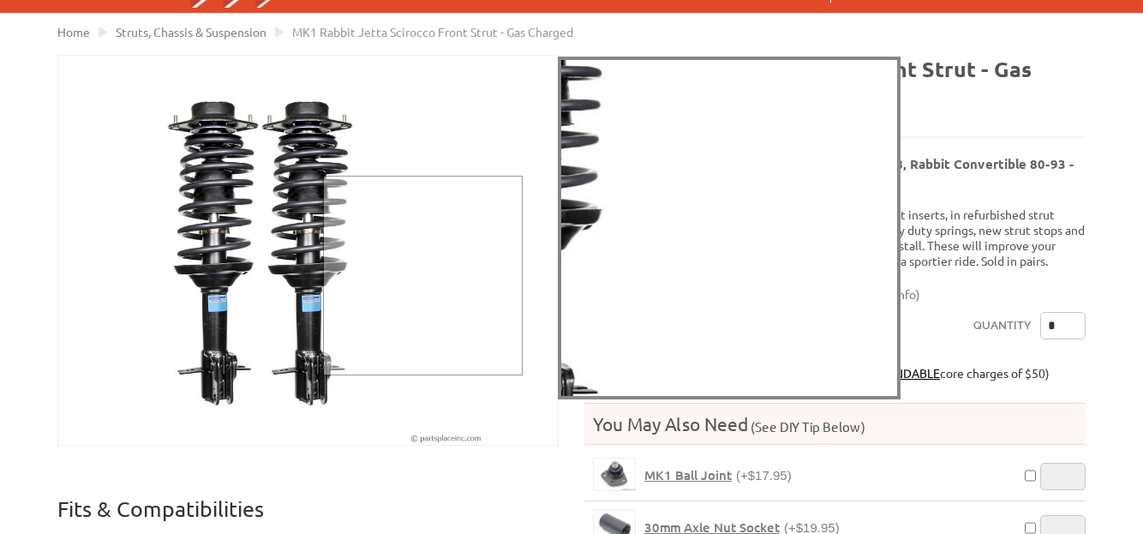
scroll to position [171, 0]
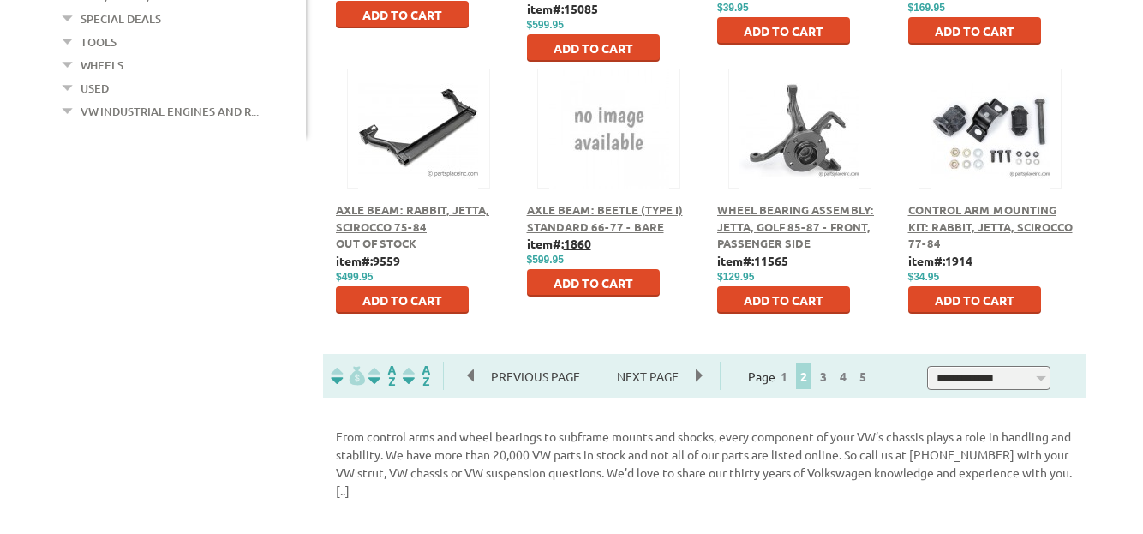
scroll to position [1028, 0]
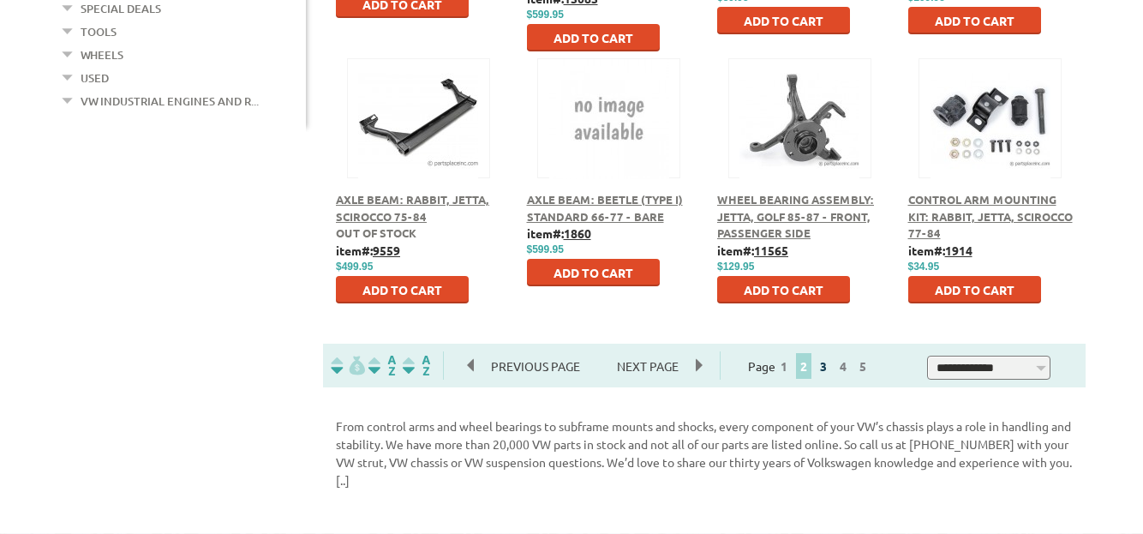
click at [831, 371] on link "3" at bounding box center [823, 365] width 15 height 15
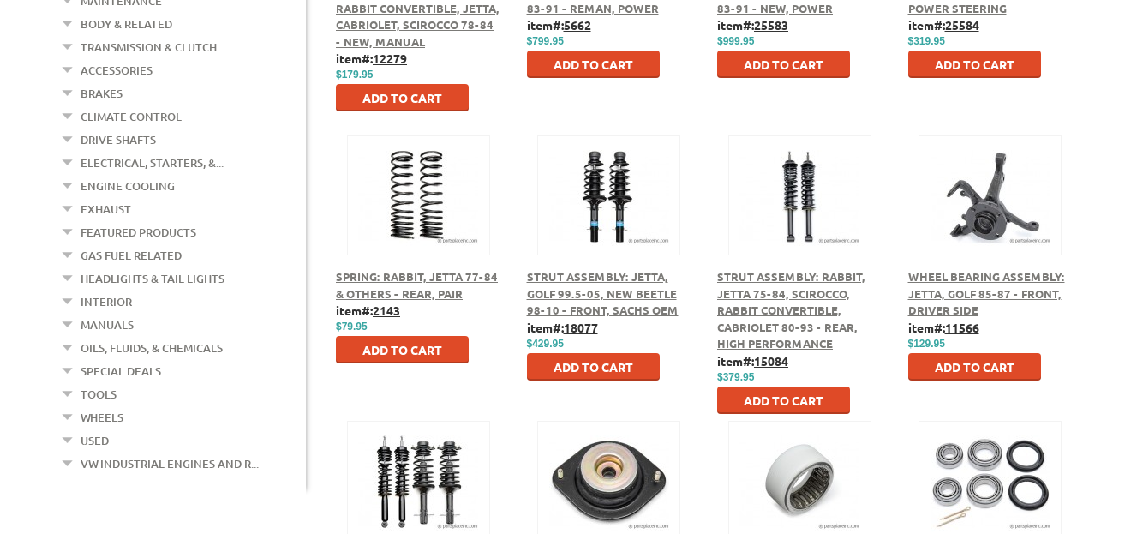
scroll to position [771, 0]
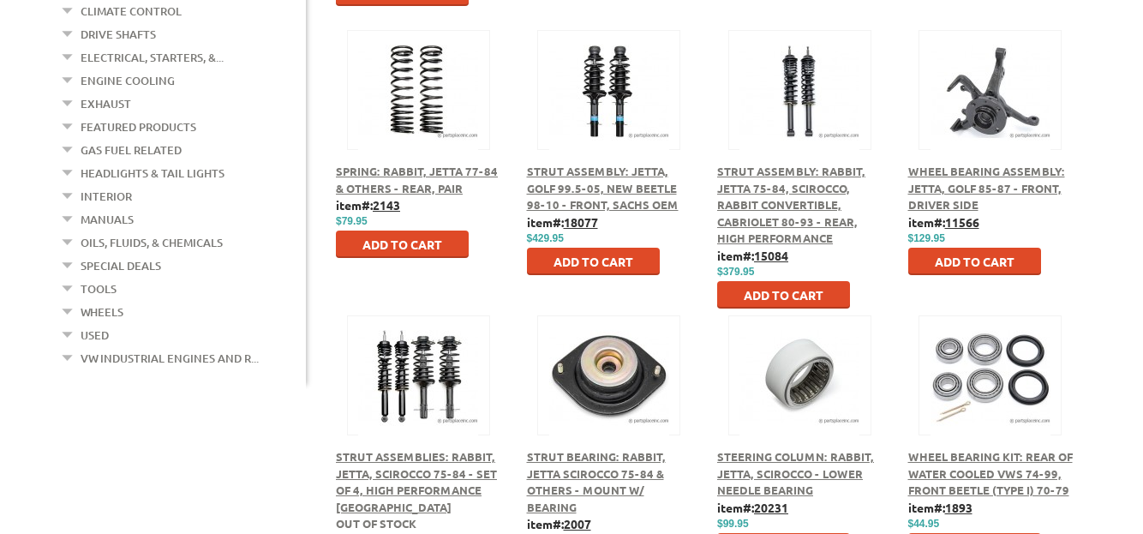
click at [601, 177] on span "Strut Assembly: Jetta, Golf 99.5-05, New Beetle 98-10 - Front, Sachs OEM" at bounding box center [603, 188] width 152 height 48
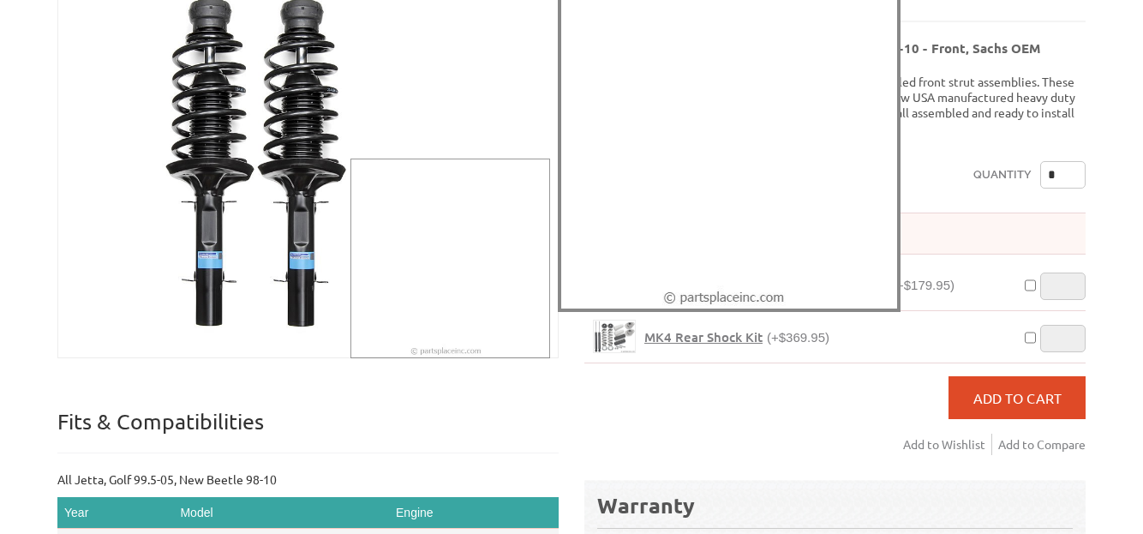
scroll to position [343, 0]
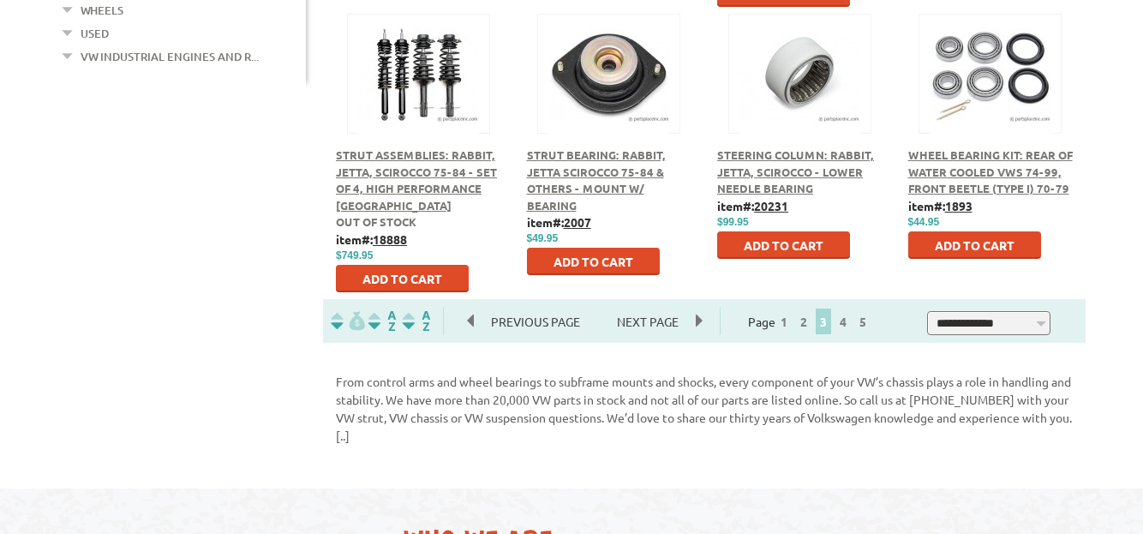
scroll to position [1114, 0]
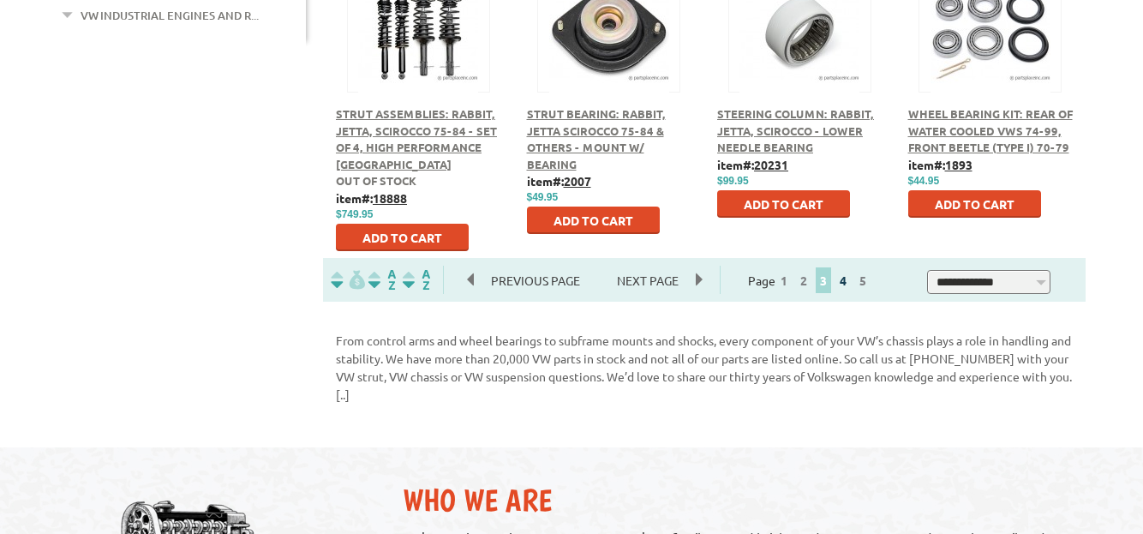
click at [851, 282] on link "4" at bounding box center [842, 279] width 15 height 15
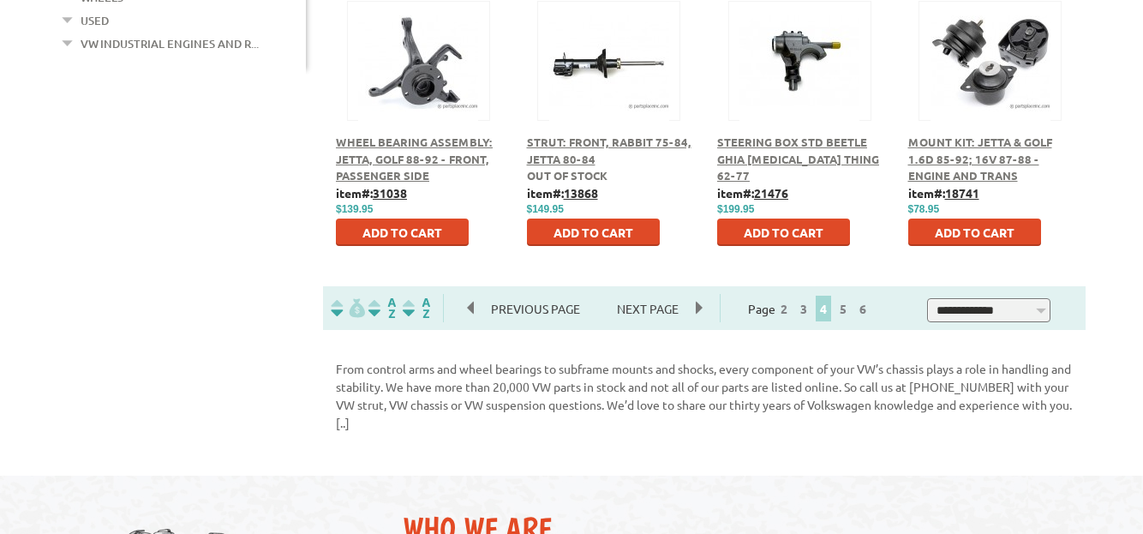
scroll to position [1114, 0]
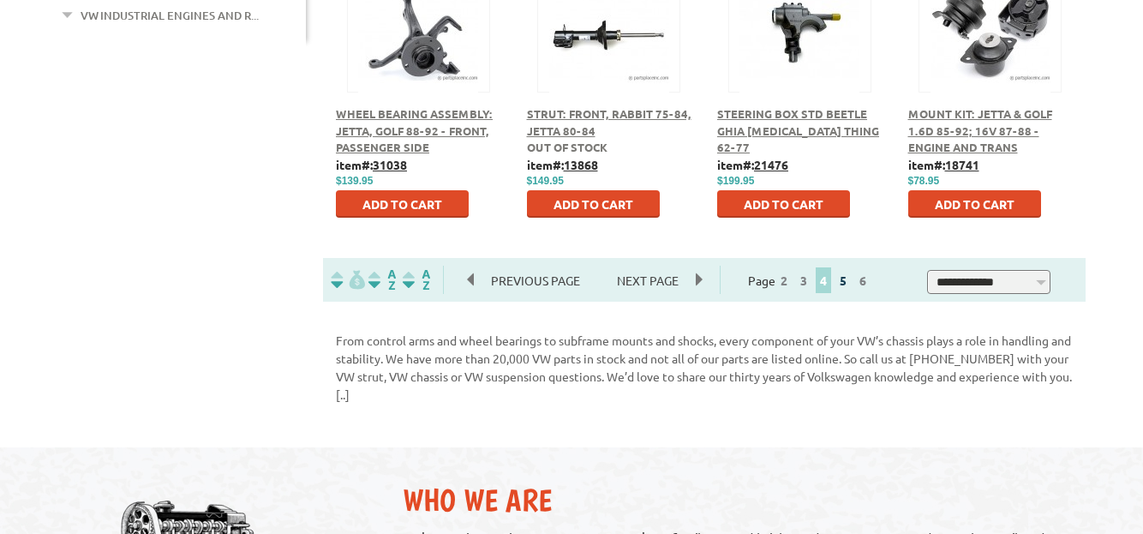
click at [851, 284] on link "5" at bounding box center [842, 279] width 15 height 15
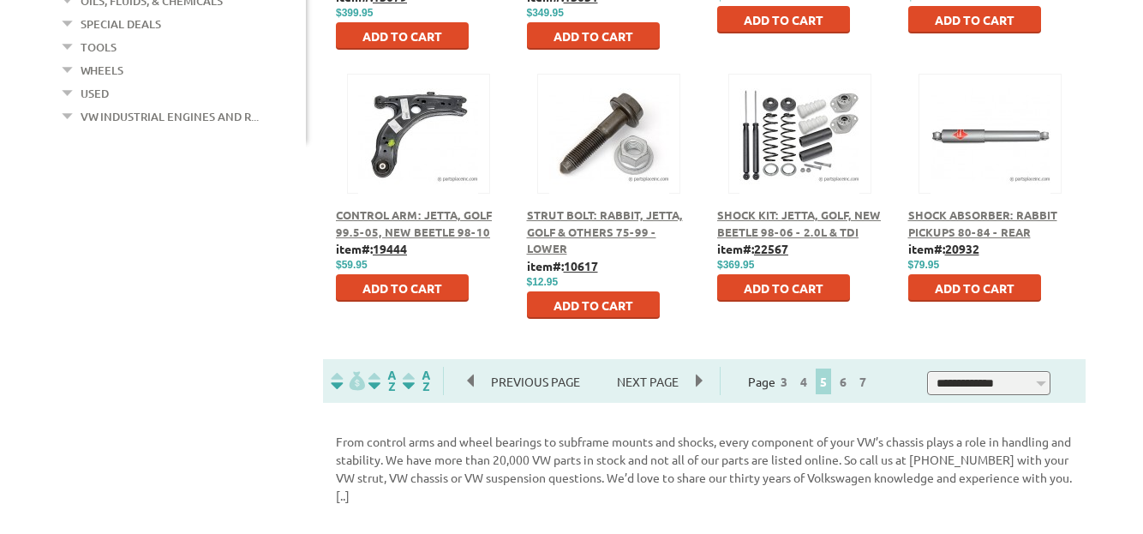
scroll to position [1028, 0]
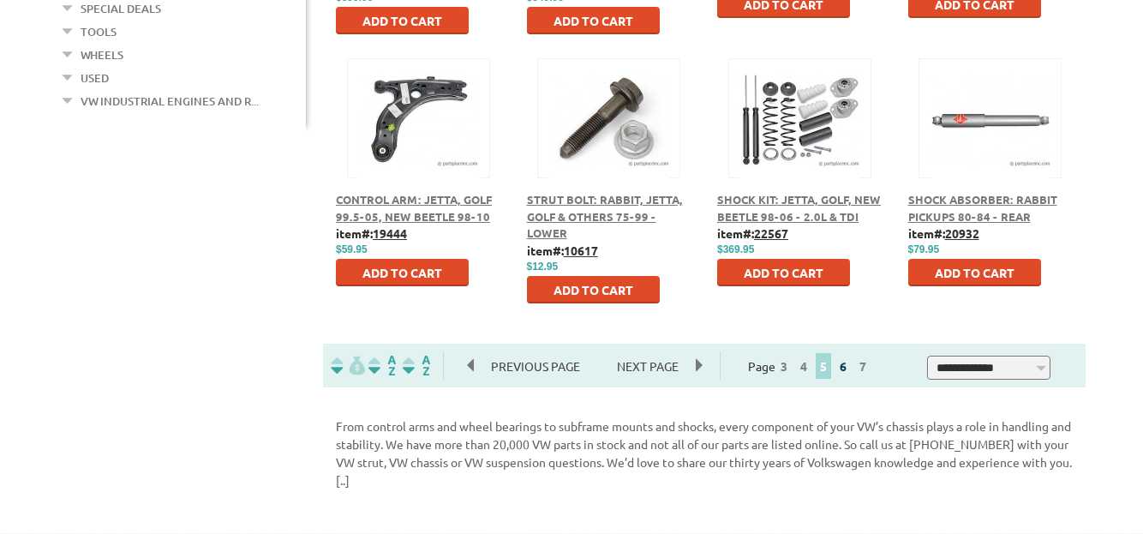
click at [851, 369] on link "6" at bounding box center [842, 365] width 15 height 15
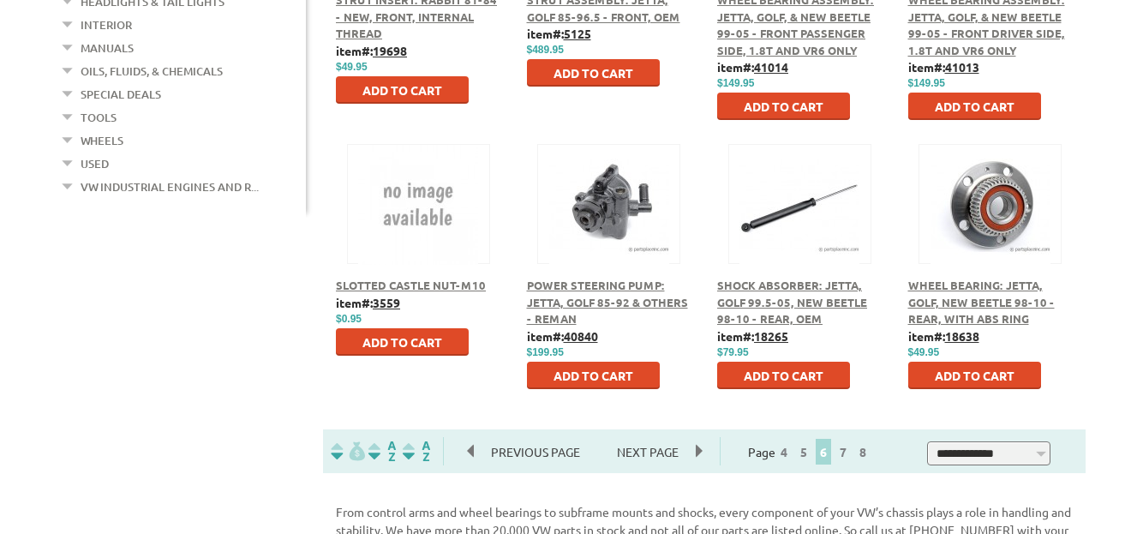
scroll to position [1028, 0]
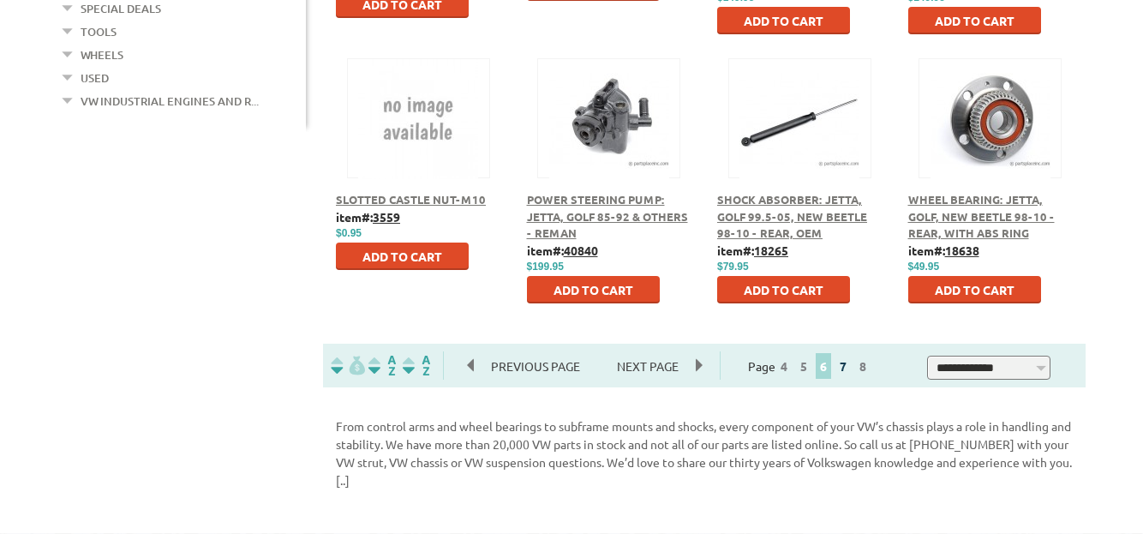
click at [851, 363] on link "7" at bounding box center [842, 365] width 15 height 15
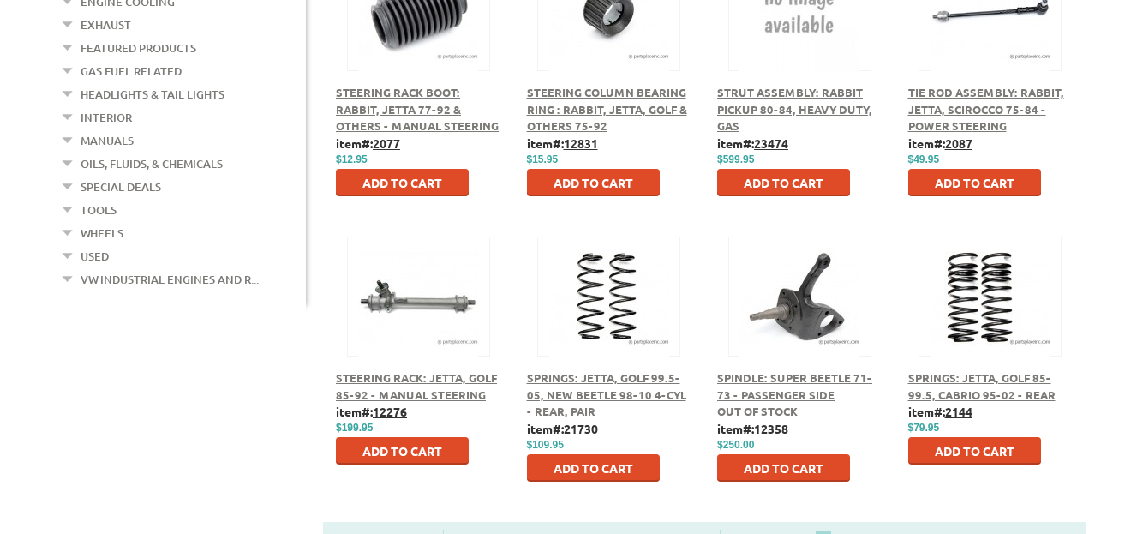
scroll to position [857, 0]
